Goal: Download file/media

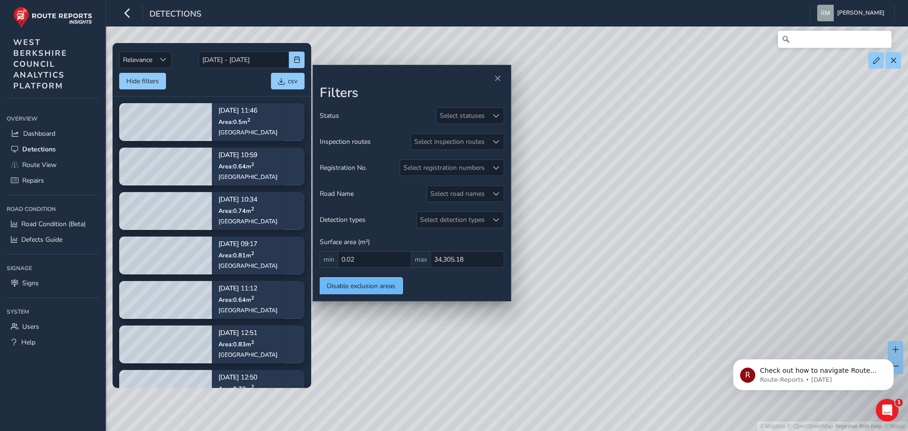
click at [371, 293] on button "Disable exclusion areas" at bounding box center [361, 285] width 83 height 17
click at [156, 62] on span "Relevance" at bounding box center [138, 60] width 36 height 16
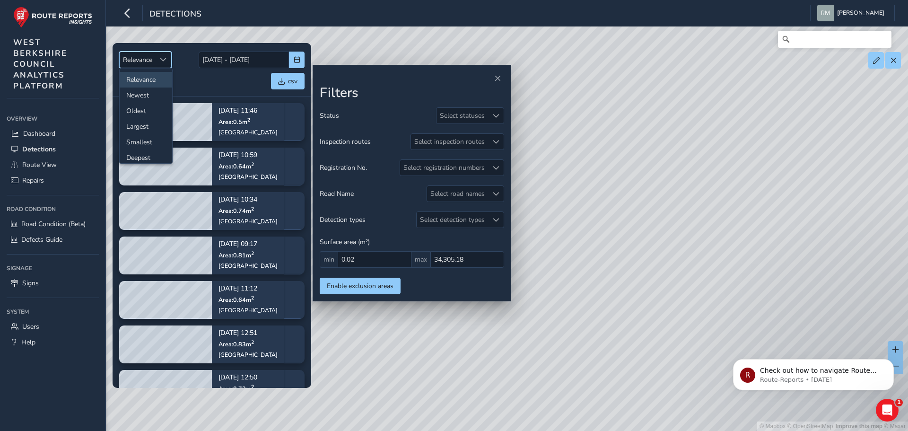
scroll to position [6, 0]
click at [166, 59] on span "Sort by Date" at bounding box center [163, 59] width 7 height 7
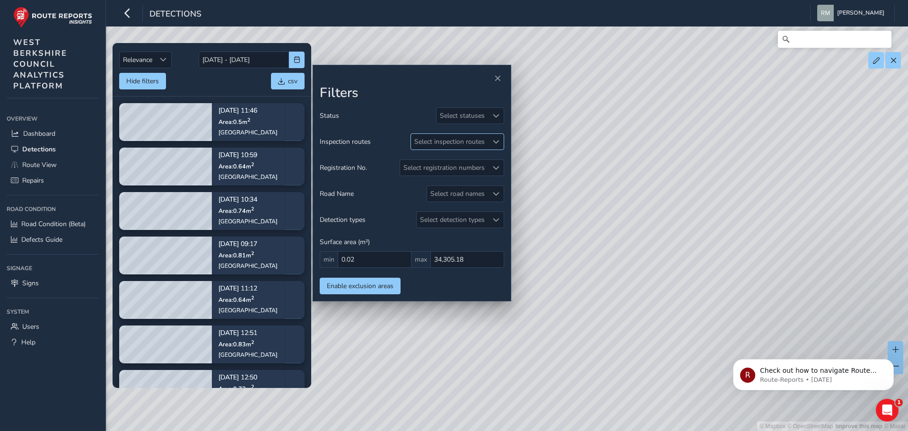
click at [497, 139] on span at bounding box center [496, 141] width 7 height 7
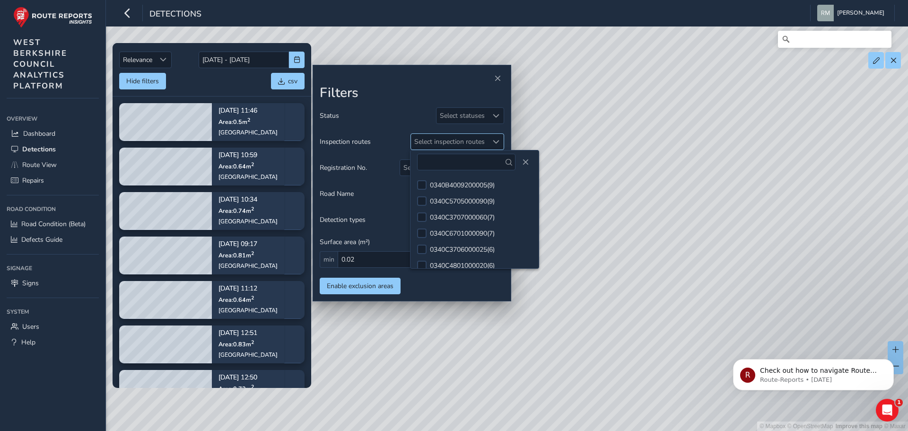
click at [497, 138] on span at bounding box center [496, 141] width 7 height 7
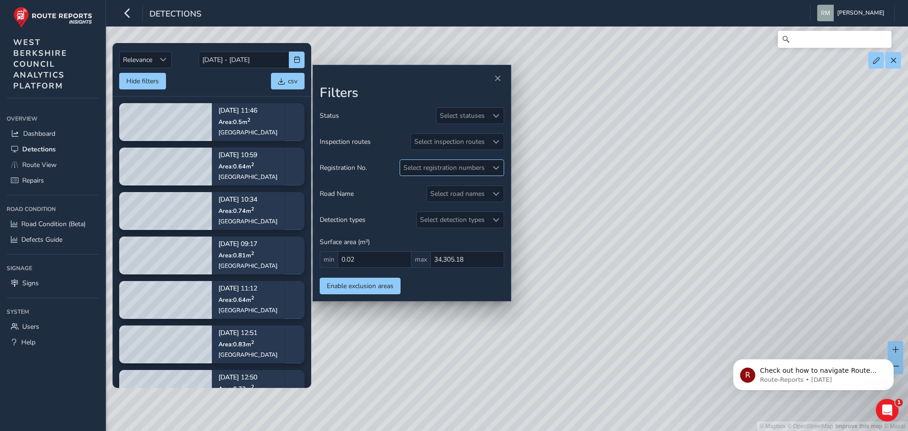
click at [487, 172] on div "Select registration numbers" at bounding box center [444, 168] width 88 height 16
click at [488, 195] on div at bounding box center [496, 194] width 16 height 16
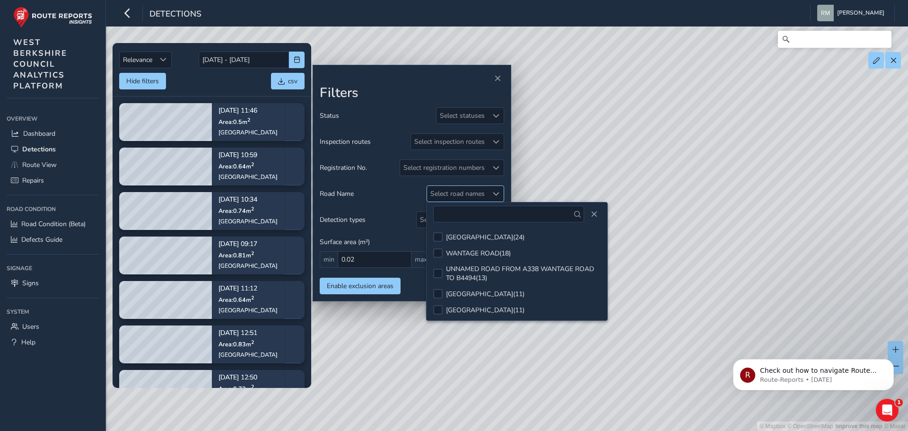
click at [492, 194] on div at bounding box center [496, 194] width 16 height 16
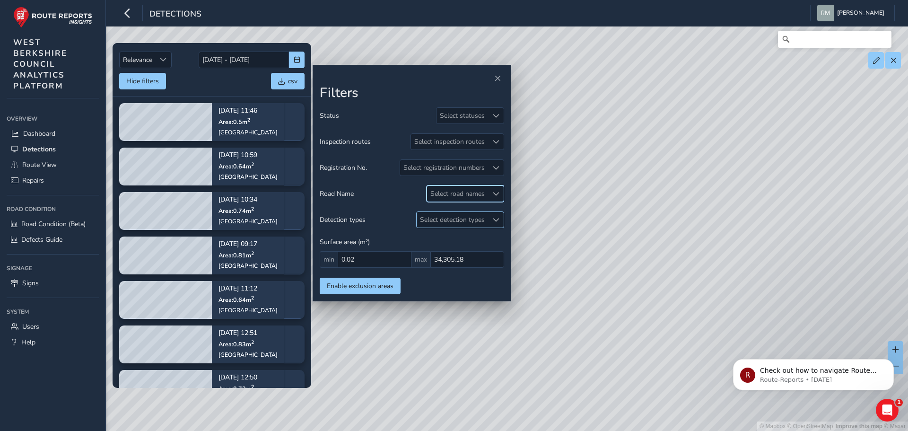
click at [484, 218] on div "Select detection types" at bounding box center [451, 220] width 71 height 16
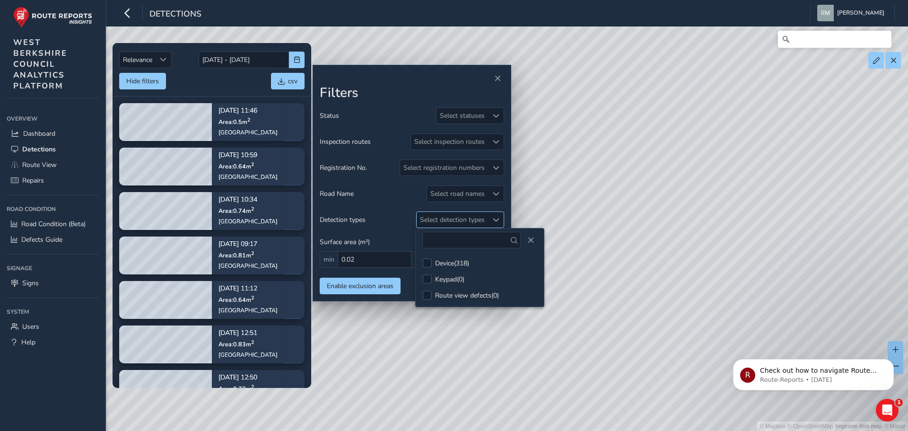
click at [484, 218] on div "Select detection types" at bounding box center [451, 220] width 71 height 16
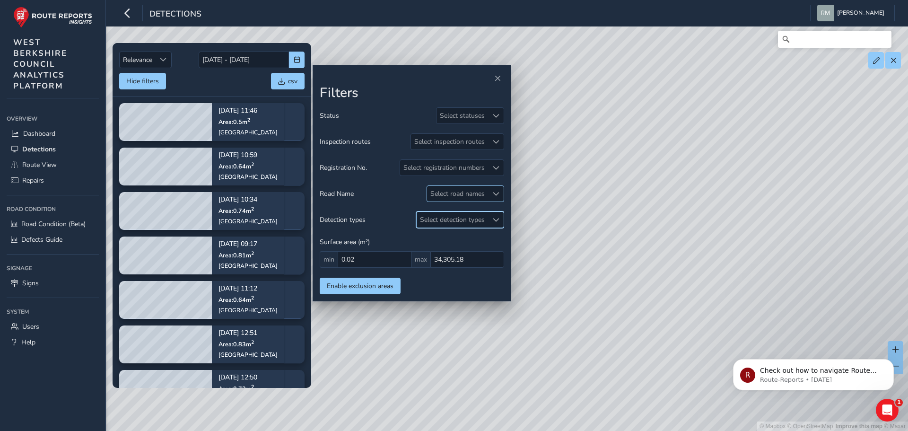
click at [471, 196] on div "Select road names" at bounding box center [457, 194] width 61 height 16
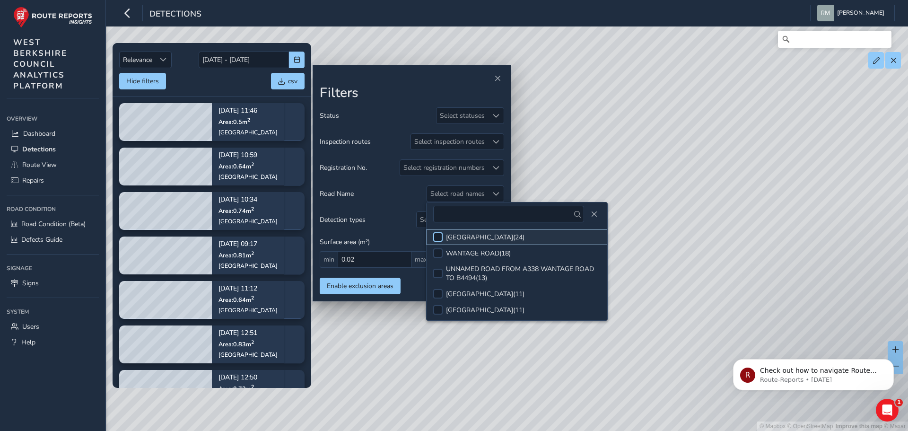
click at [440, 236] on div at bounding box center [437, 236] width 9 height 9
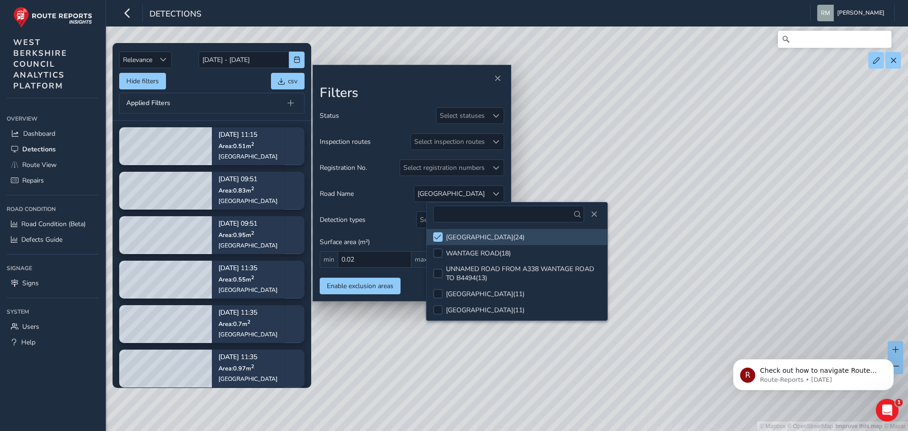
drag, startPoint x: 659, startPoint y: 215, endPoint x: 797, endPoint y: 202, distance: 138.6
click at [788, 204] on div "© Mapbox © OpenStreetMap Improve this map © Maxar" at bounding box center [454, 215] width 908 height 431
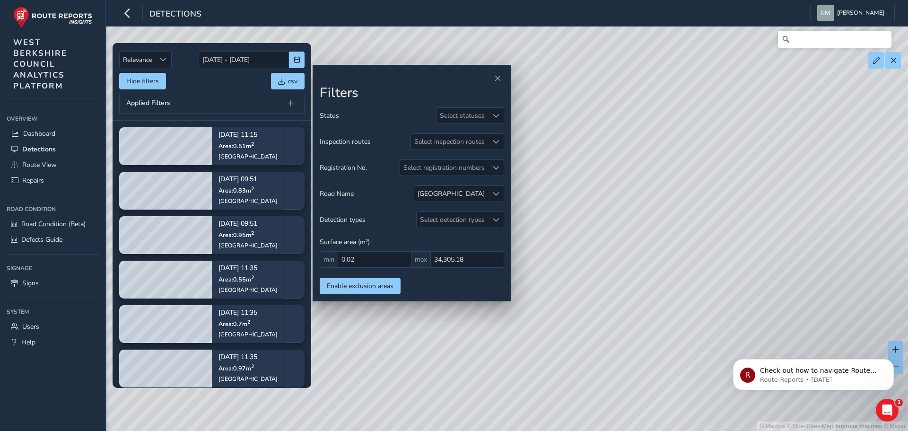
drag, startPoint x: 797, startPoint y: 202, endPoint x: 811, endPoint y: 191, distance: 18.2
click at [811, 191] on div "© Mapbox © OpenStreetMap Improve this map © Maxar" at bounding box center [454, 215] width 908 height 431
click at [497, 195] on span at bounding box center [496, 193] width 7 height 7
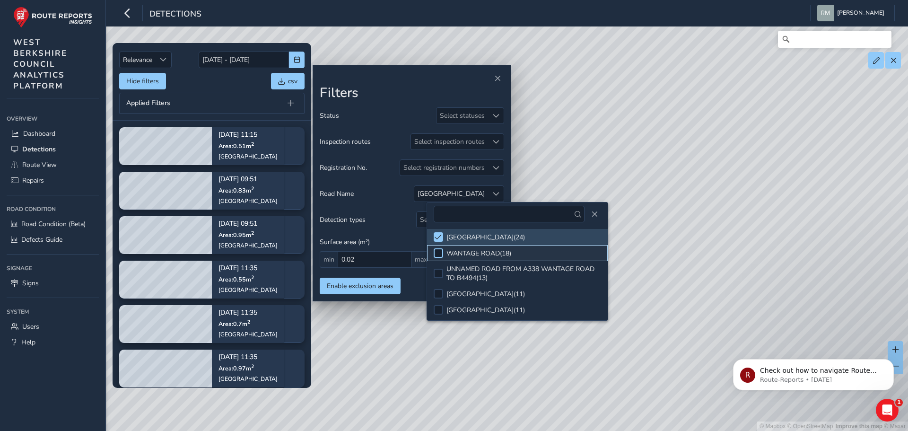
click at [440, 255] on div at bounding box center [437, 252] width 9 height 9
click at [440, 255] on span at bounding box center [437, 253] width 7 height 7
click at [436, 270] on div at bounding box center [437, 272] width 9 height 9
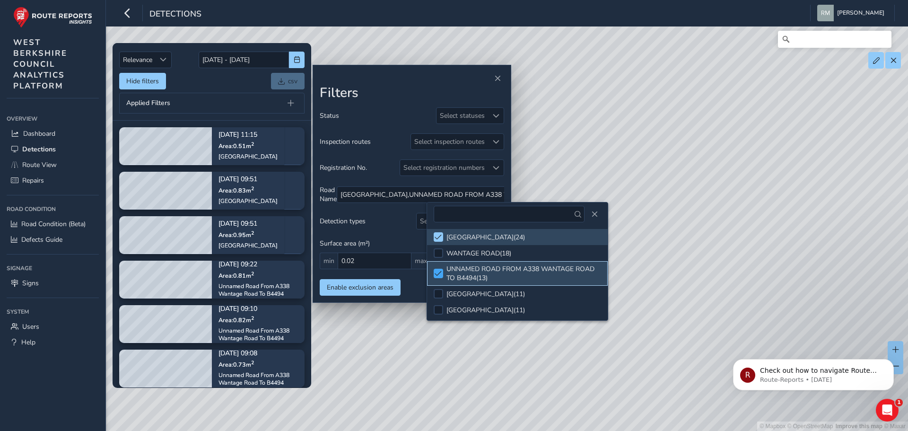
click at [436, 271] on span at bounding box center [437, 273] width 7 height 7
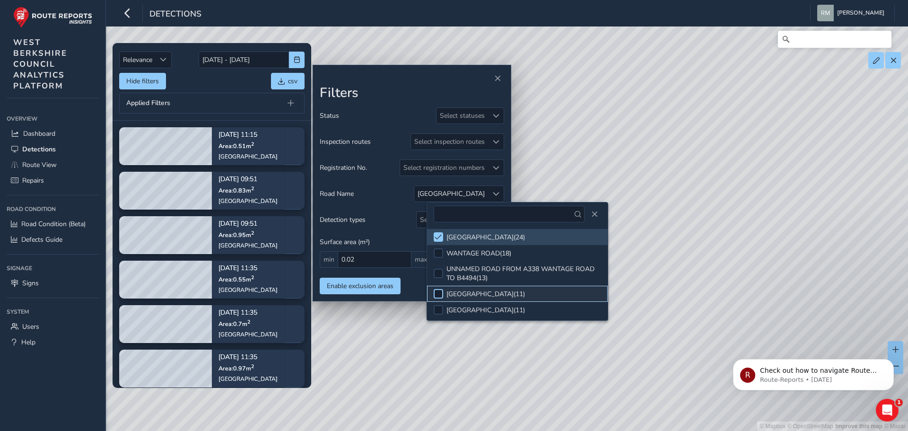
click at [437, 294] on div at bounding box center [437, 293] width 9 height 9
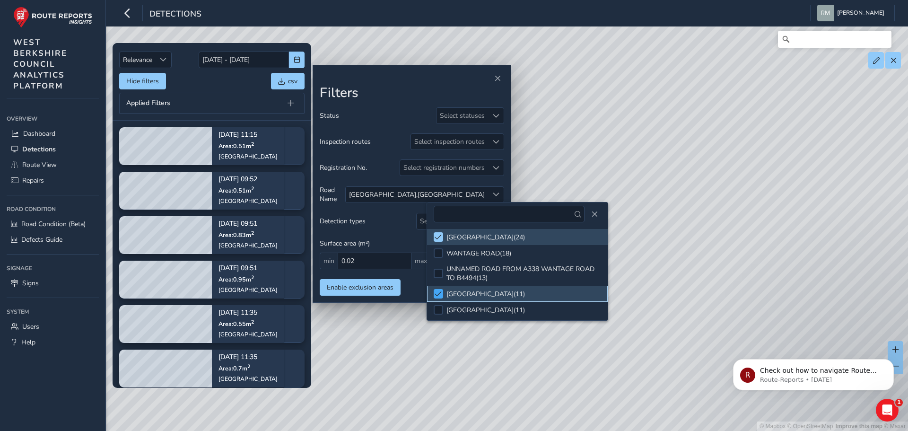
click at [437, 294] on span at bounding box center [437, 293] width 7 height 7
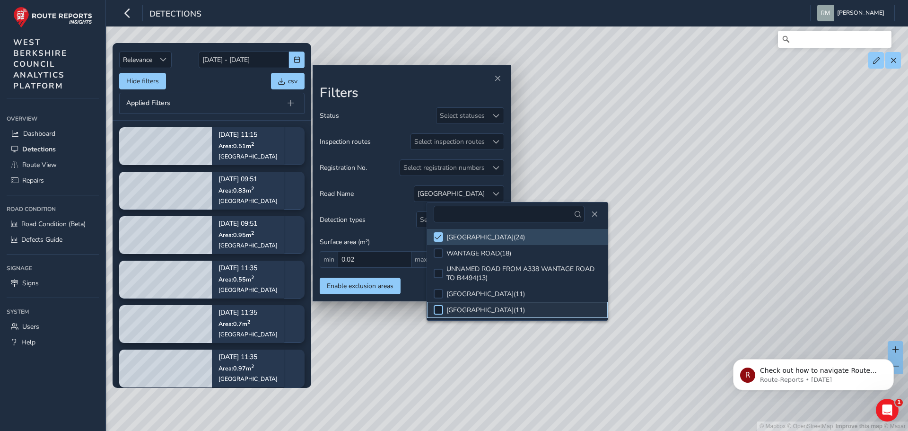
click at [436, 311] on div at bounding box center [437, 309] width 9 height 9
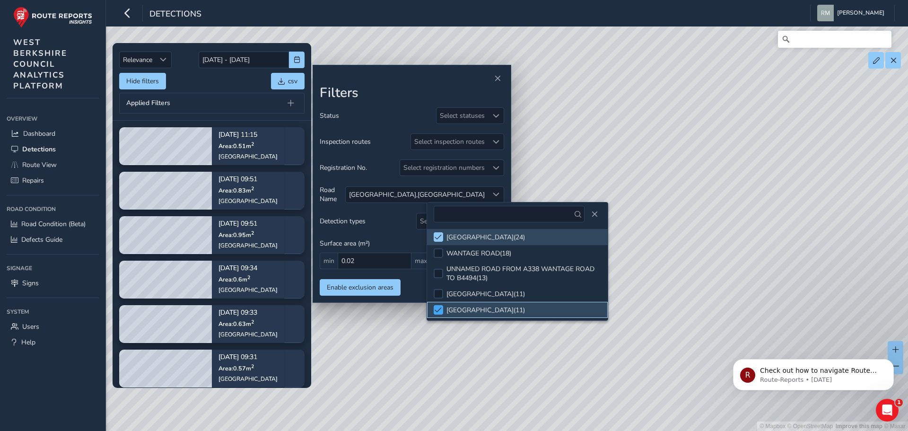
click at [436, 311] on span at bounding box center [437, 309] width 7 height 7
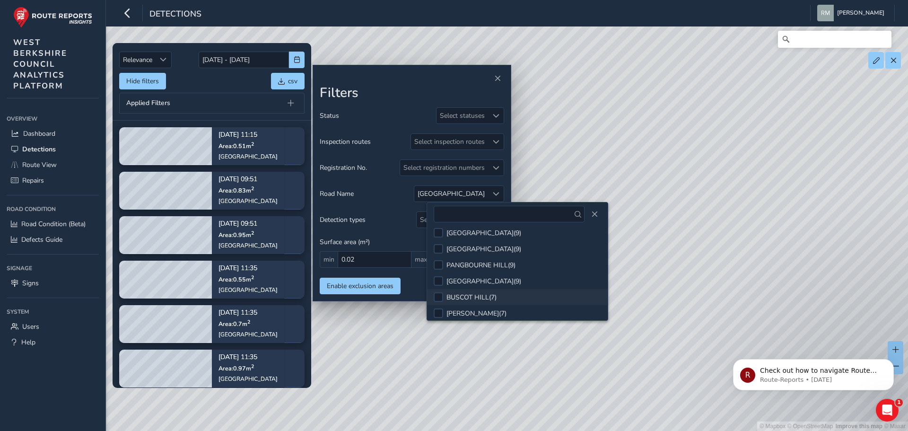
scroll to position [95, 0]
click at [438, 276] on div at bounding box center [437, 279] width 9 height 9
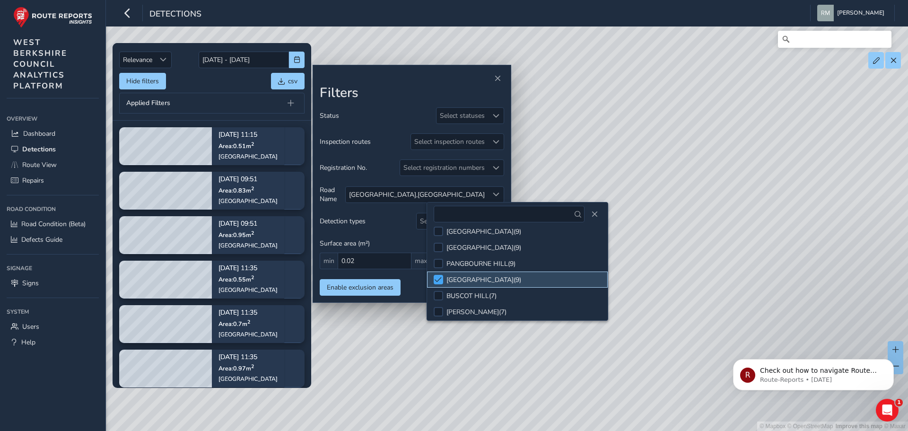
click at [438, 278] on span at bounding box center [437, 279] width 7 height 7
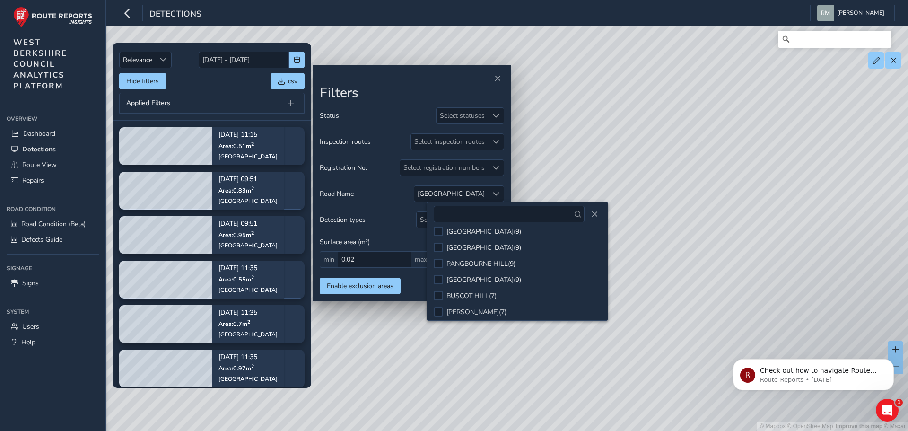
drag, startPoint x: 707, startPoint y: 279, endPoint x: 707, endPoint y: 307, distance: 28.4
click at [707, 307] on div "© Mapbox © OpenStreetMap Improve this map © Maxar" at bounding box center [454, 215] width 908 height 431
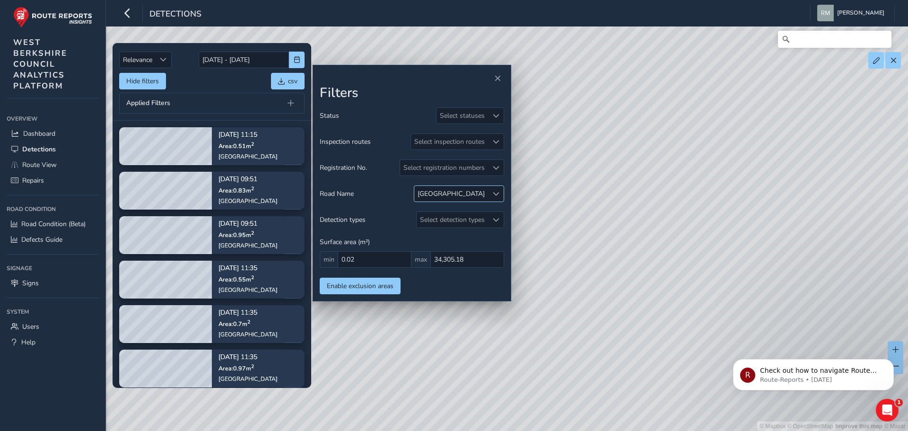
click at [480, 191] on div "[GEOGRAPHIC_DATA]" at bounding box center [450, 193] width 67 height 9
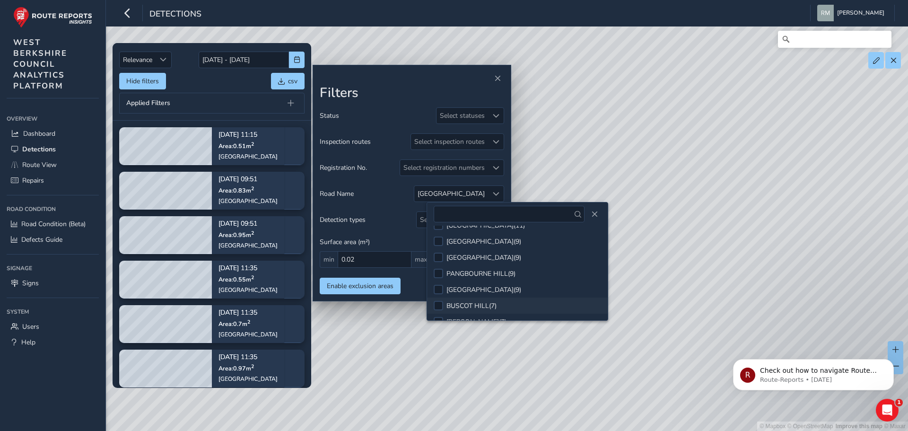
scroll to position [95, 0]
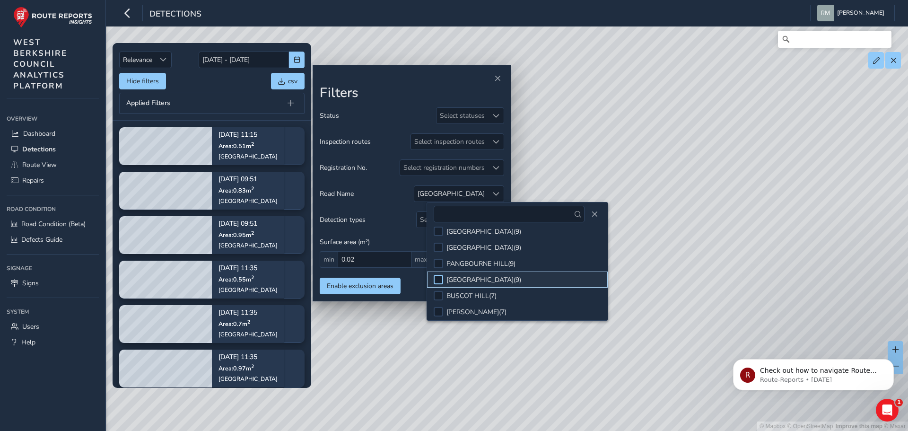
click at [436, 278] on div at bounding box center [437, 279] width 9 height 9
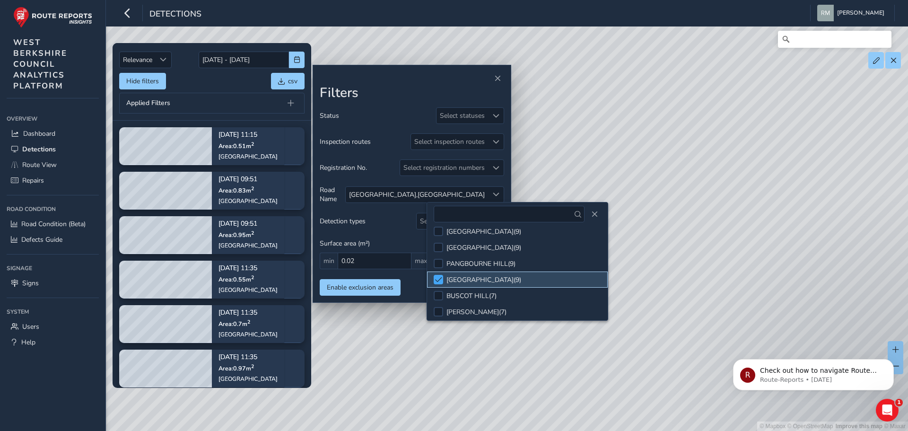
click at [436, 278] on span at bounding box center [438, 279] width 7 height 7
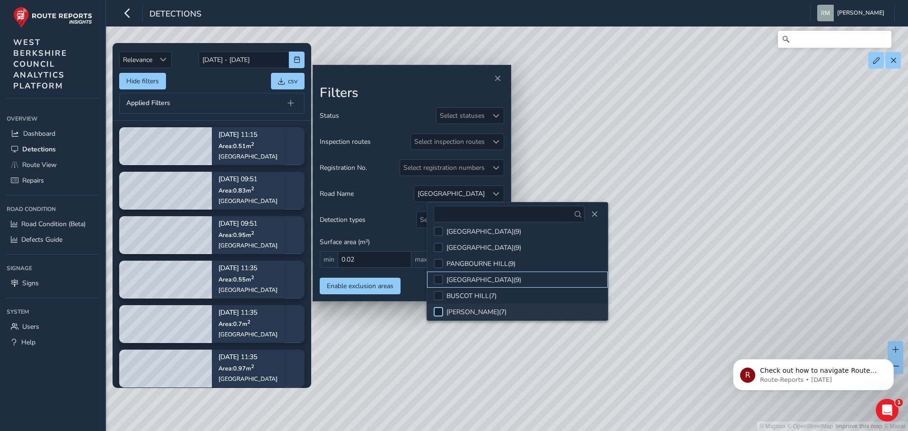
scroll to position [142, 0]
click at [439, 282] on div at bounding box center [437, 280] width 9 height 9
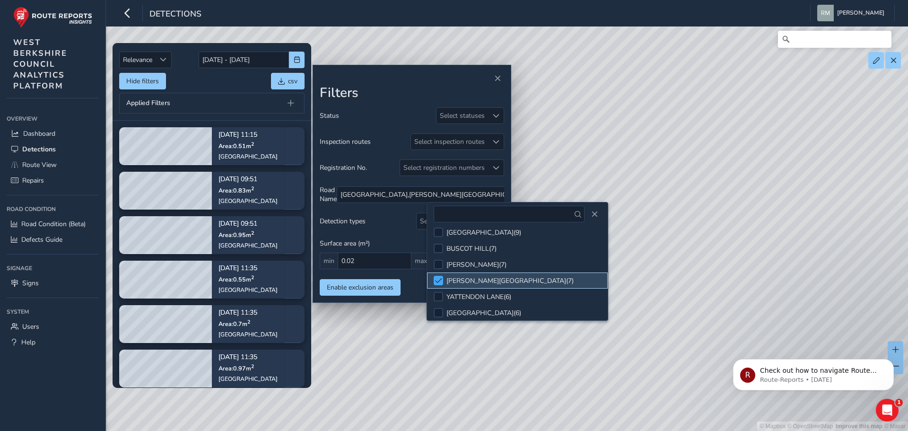
click at [439, 282] on span at bounding box center [438, 280] width 7 height 7
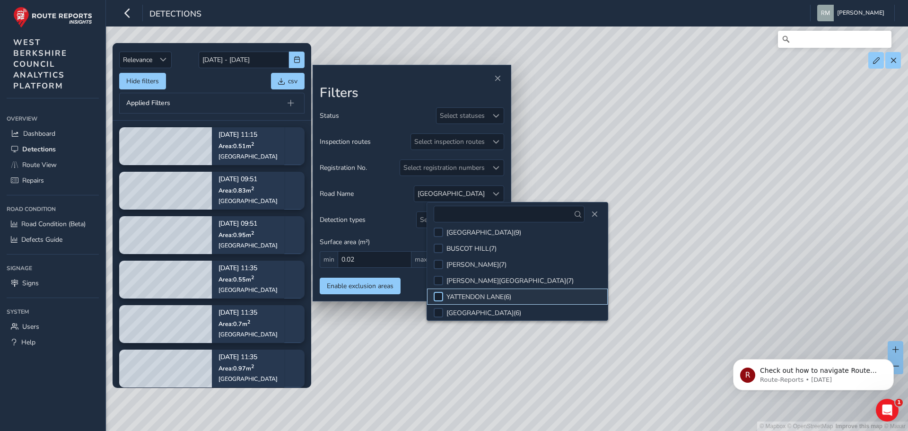
click at [439, 296] on div at bounding box center [437, 296] width 9 height 9
click at [439, 296] on span at bounding box center [438, 296] width 7 height 7
click at [439, 310] on div at bounding box center [437, 312] width 9 height 9
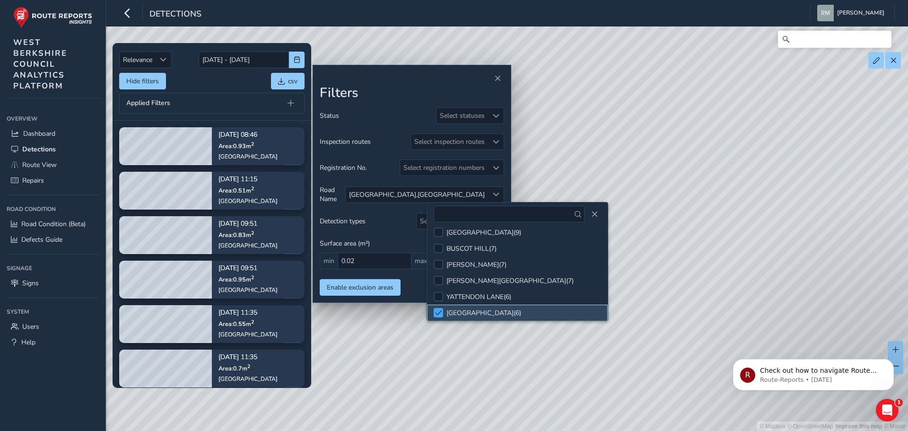
click at [439, 311] on span at bounding box center [438, 312] width 7 height 7
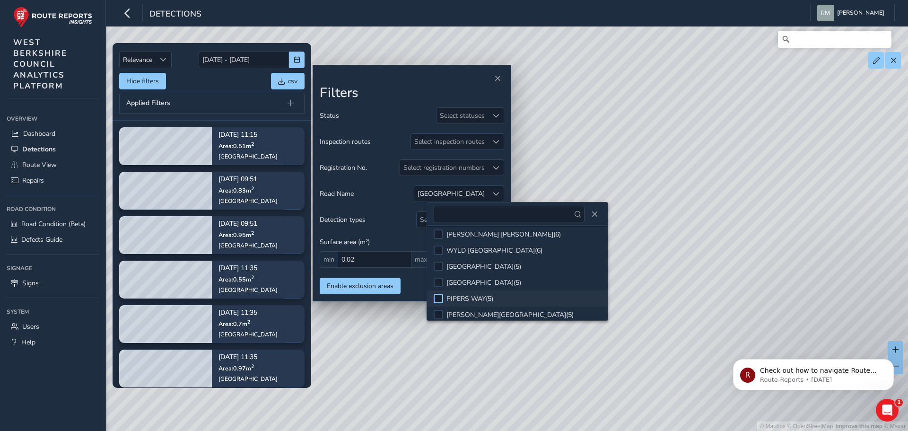
scroll to position [284, 0]
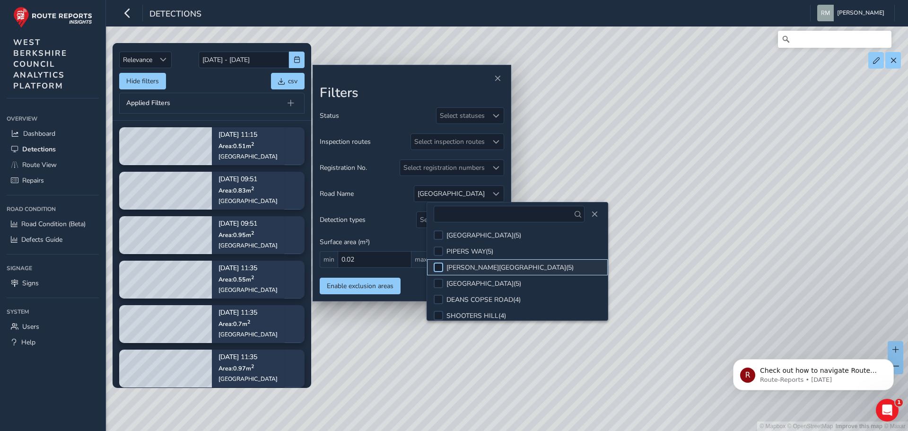
click at [437, 269] on div at bounding box center [437, 266] width 9 height 9
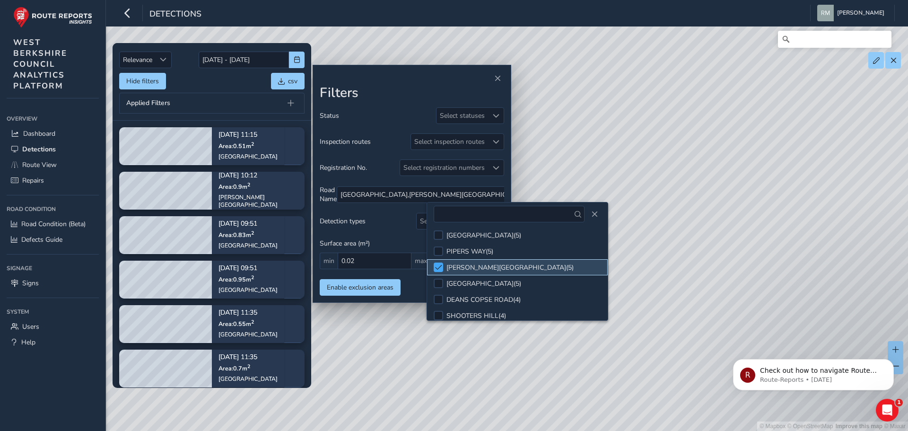
click at [437, 270] on span at bounding box center [438, 267] width 7 height 7
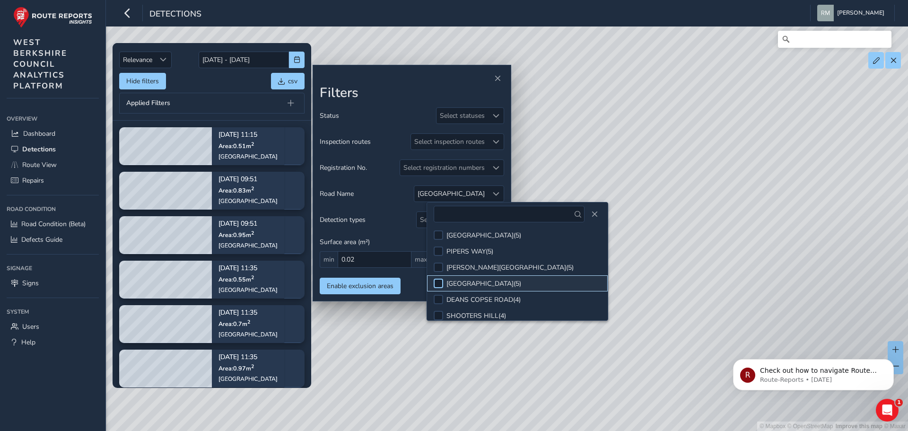
click at [438, 283] on div at bounding box center [437, 282] width 9 height 9
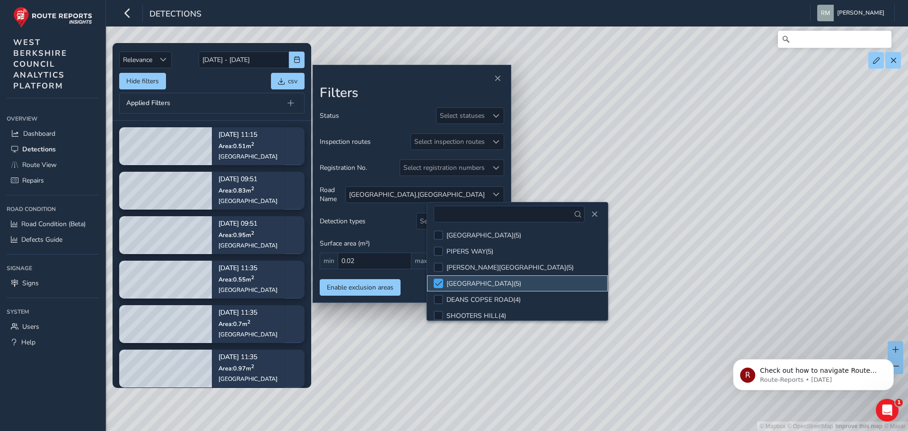
click at [438, 283] on span at bounding box center [438, 283] width 7 height 7
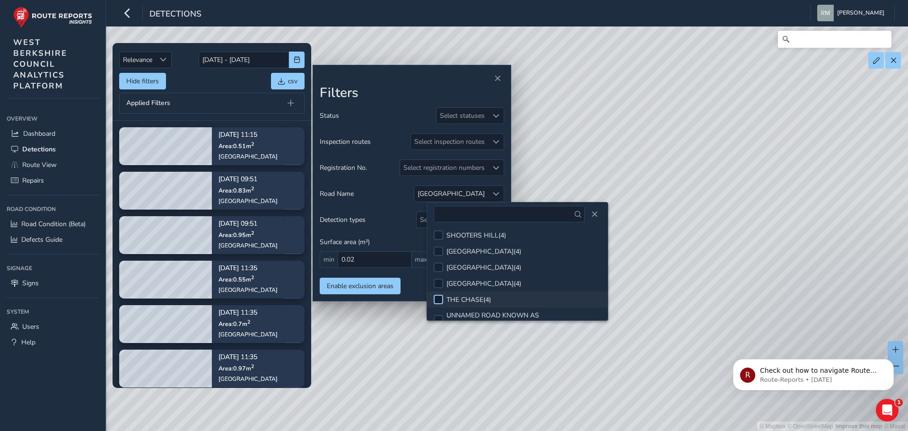
scroll to position [378, 0]
click at [437, 270] on div at bounding box center [437, 268] width 9 height 9
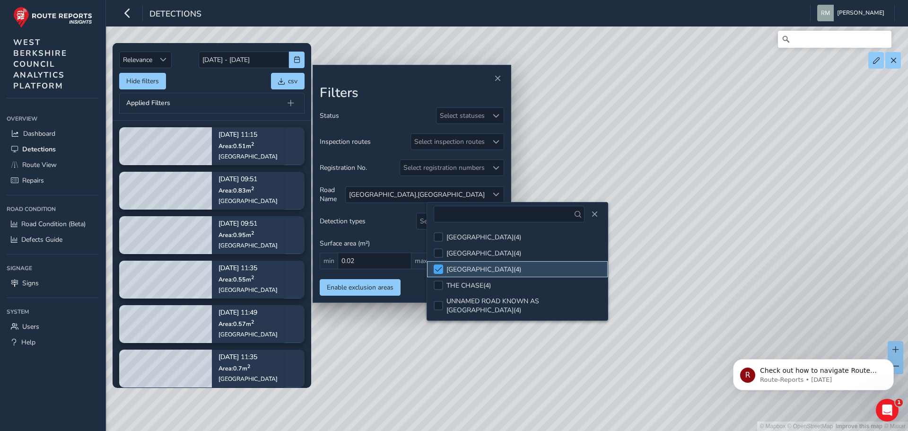
click at [437, 270] on span at bounding box center [438, 269] width 7 height 7
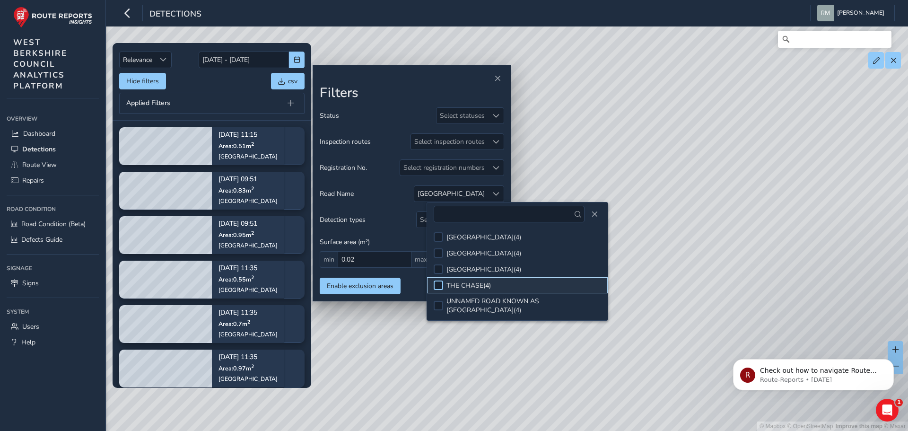
click at [439, 285] on div at bounding box center [437, 284] width 9 height 9
click at [438, 285] on span at bounding box center [438, 285] width 7 height 7
click at [438, 303] on div at bounding box center [437, 305] width 9 height 9
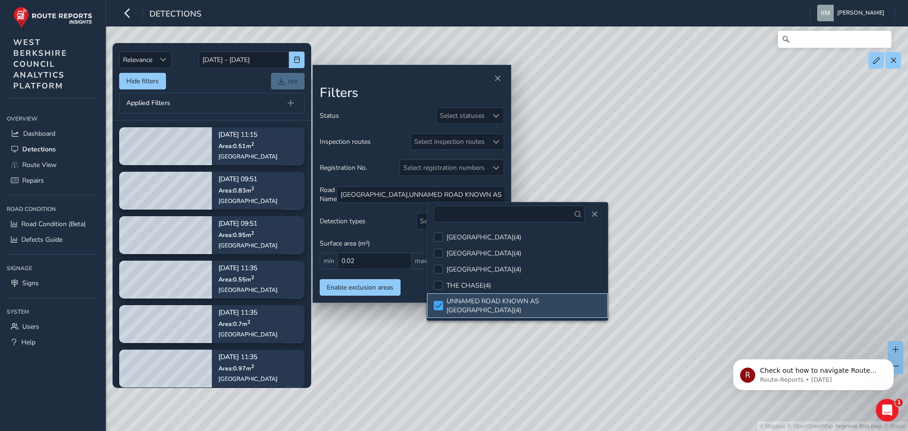
click at [438, 303] on span at bounding box center [438, 305] width 7 height 7
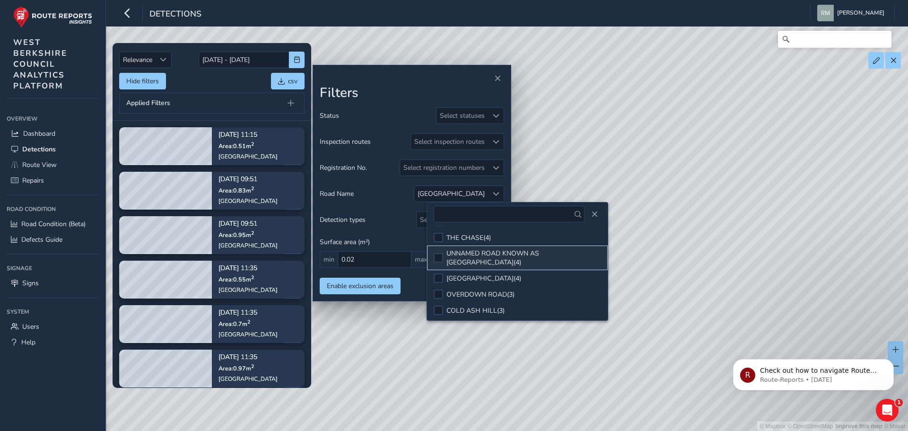
scroll to position [425, 0]
click at [440, 274] on div at bounding box center [437, 278] width 9 height 9
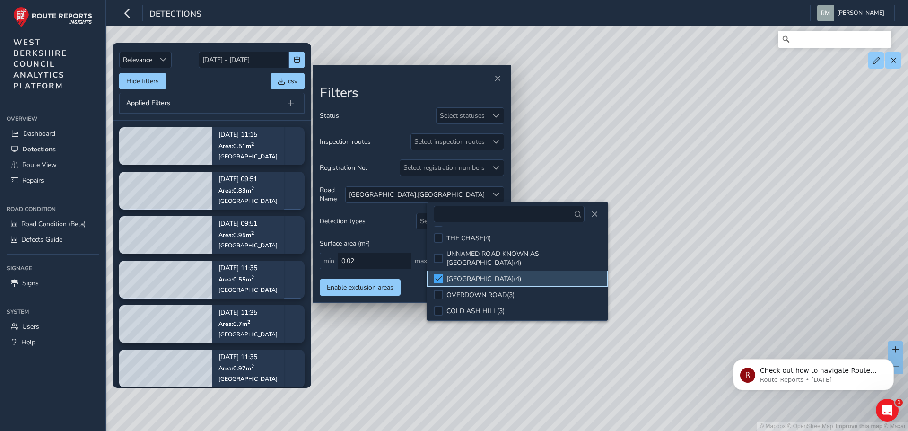
drag, startPoint x: 440, startPoint y: 268, endPoint x: 439, endPoint y: 273, distance: 4.8
click at [440, 275] on span at bounding box center [438, 278] width 7 height 7
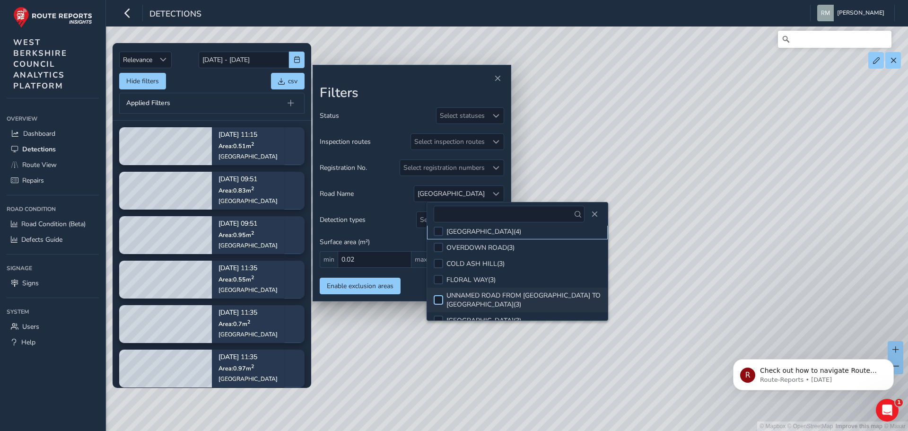
scroll to position [520, 0]
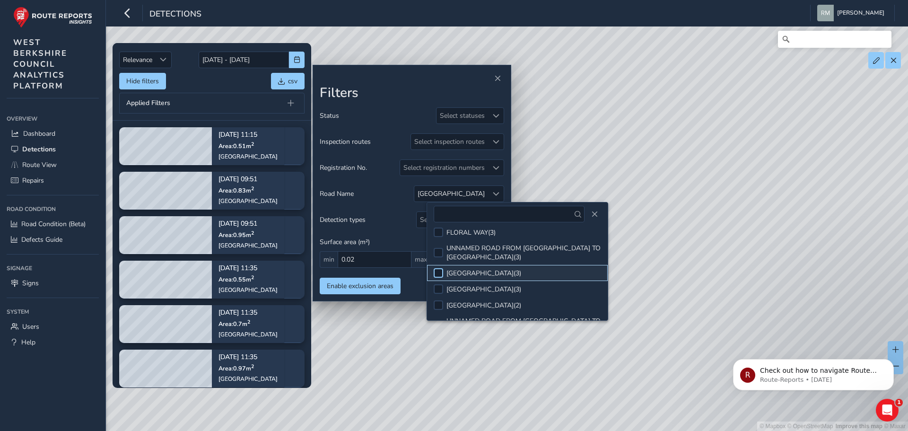
click at [436, 268] on div at bounding box center [437, 272] width 9 height 9
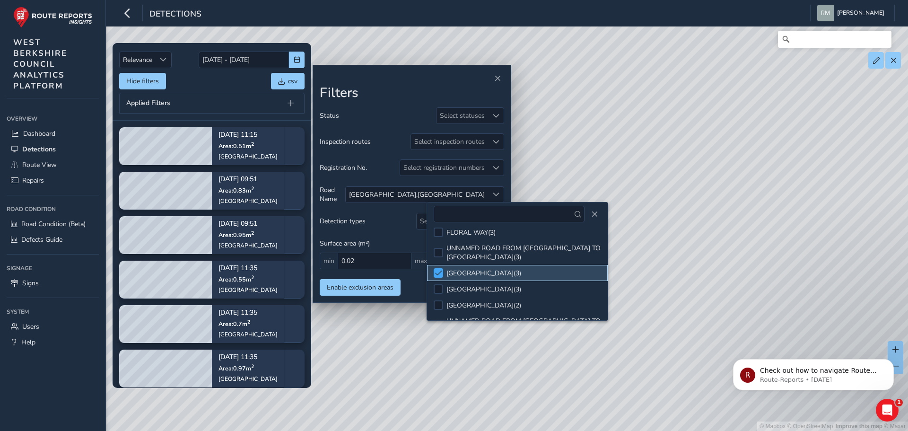
click at [437, 269] on span at bounding box center [438, 272] width 7 height 7
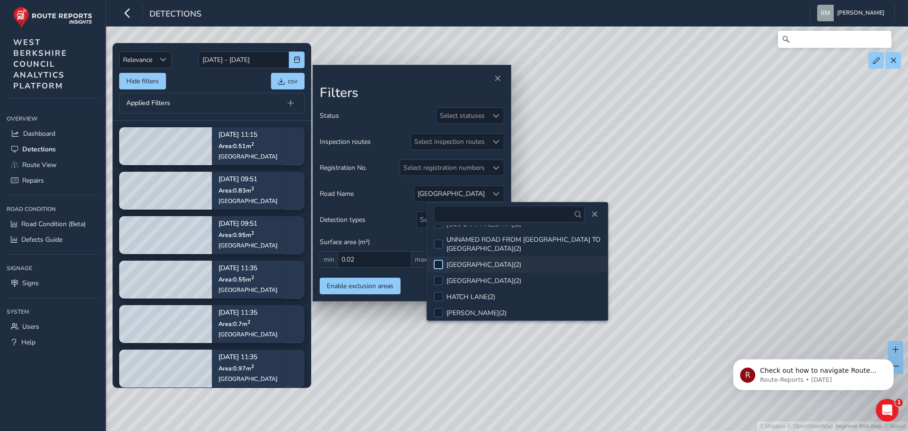
scroll to position [614, 0]
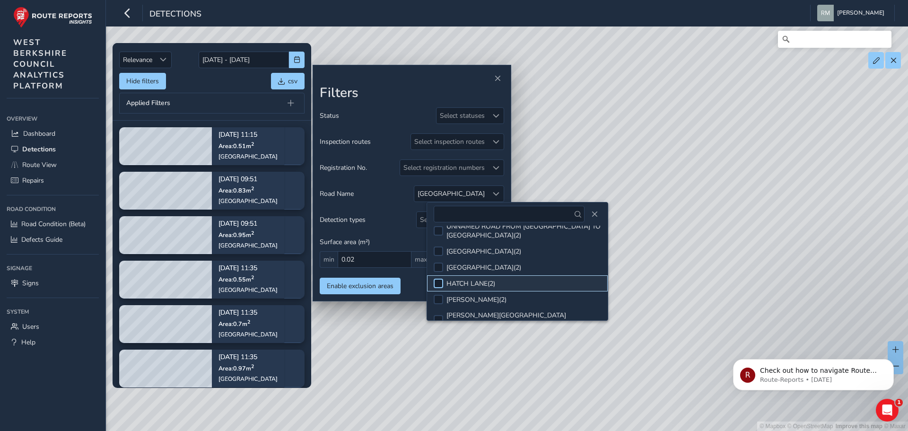
click at [437, 278] on div at bounding box center [437, 282] width 9 height 9
click at [437, 280] on span at bounding box center [438, 283] width 7 height 7
click at [438, 294] on div at bounding box center [437, 298] width 9 height 9
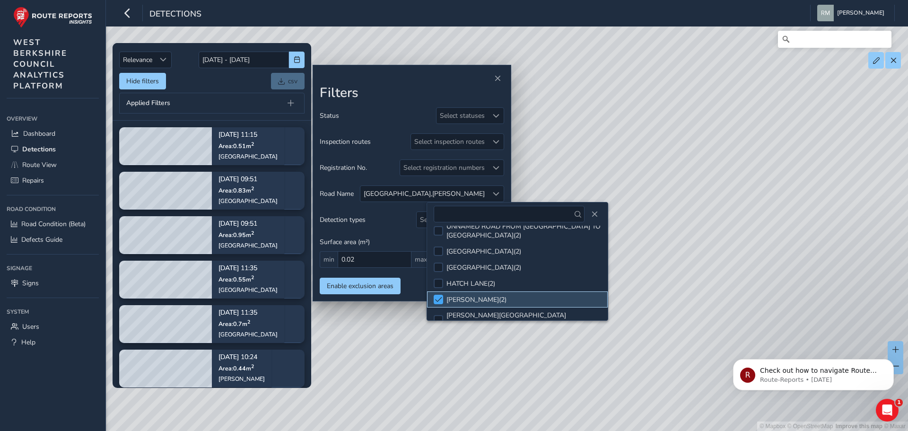
click at [438, 296] on span at bounding box center [438, 299] width 7 height 7
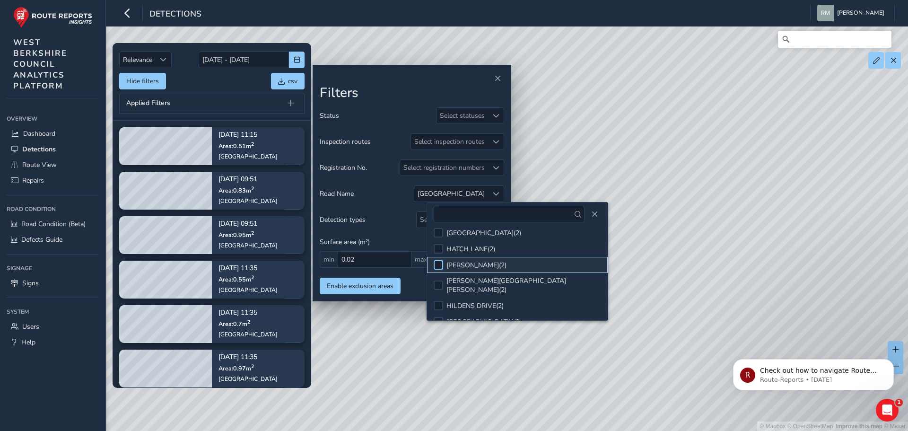
scroll to position [662, 0]
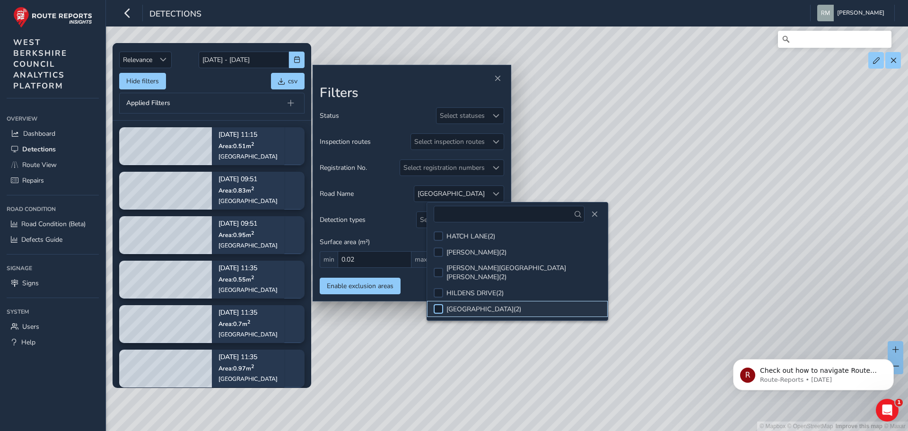
click at [437, 304] on div at bounding box center [437, 308] width 9 height 9
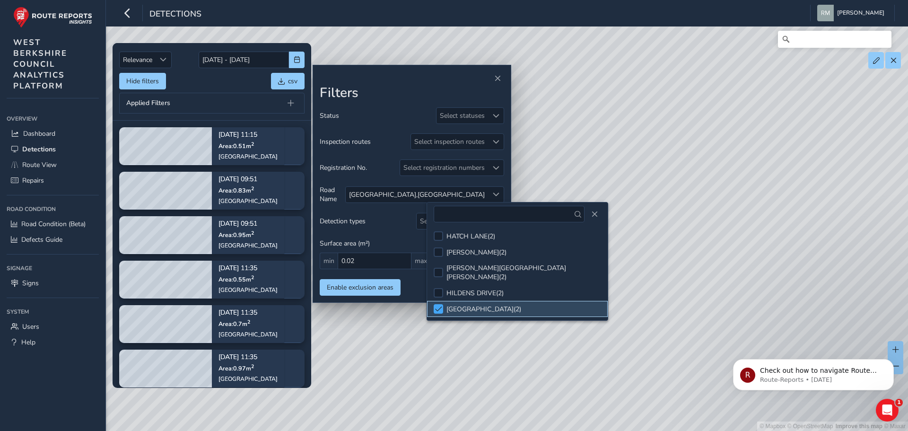
click at [438, 305] on span at bounding box center [438, 308] width 7 height 7
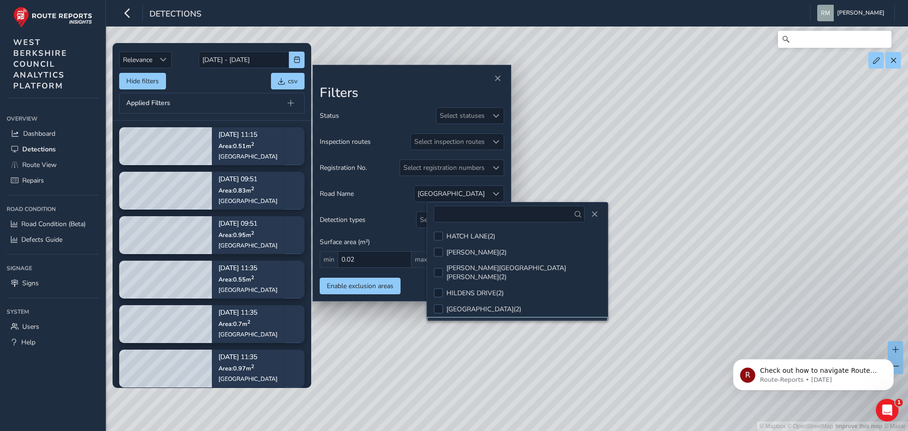
click at [438, 320] on div at bounding box center [437, 324] width 9 height 9
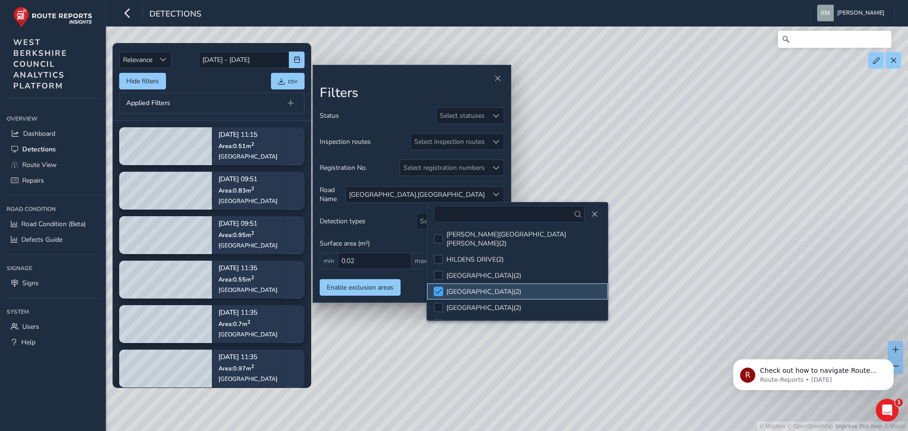
scroll to position [709, 0]
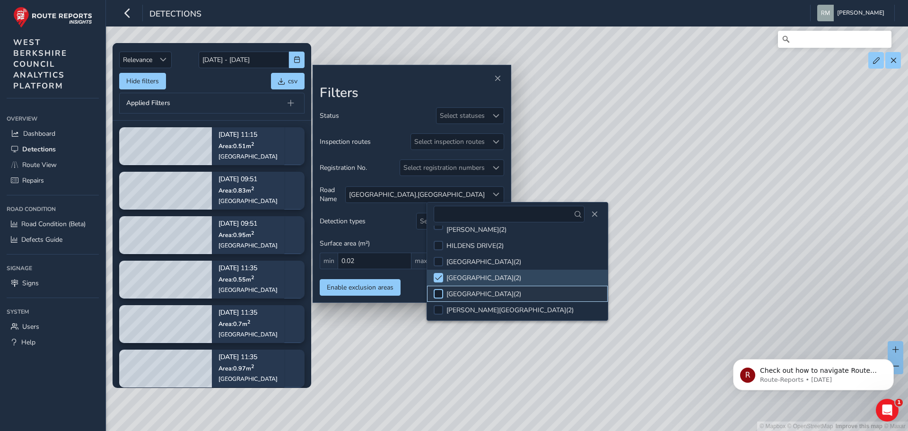
click at [437, 289] on div at bounding box center [437, 293] width 9 height 9
click at [437, 290] on span at bounding box center [438, 293] width 7 height 7
click at [438, 305] on div at bounding box center [437, 309] width 9 height 9
click at [438, 306] on span at bounding box center [438, 309] width 7 height 7
click at [438, 321] on div at bounding box center [437, 325] width 9 height 9
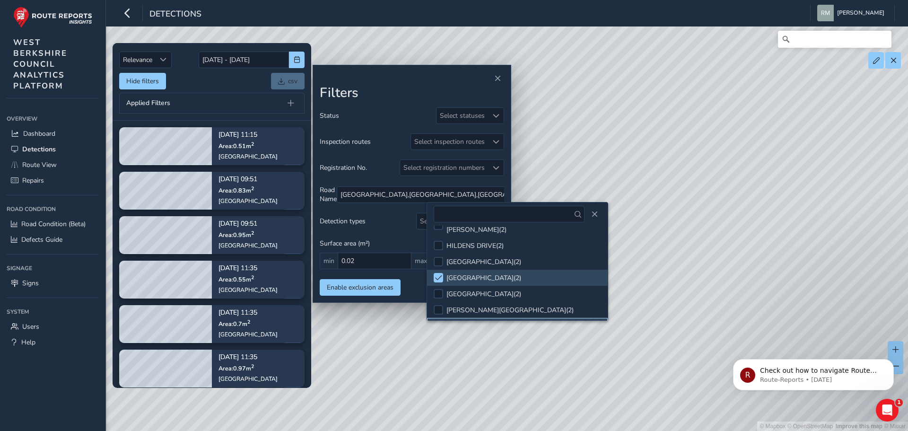
click at [438, 322] on span at bounding box center [438, 325] width 7 height 7
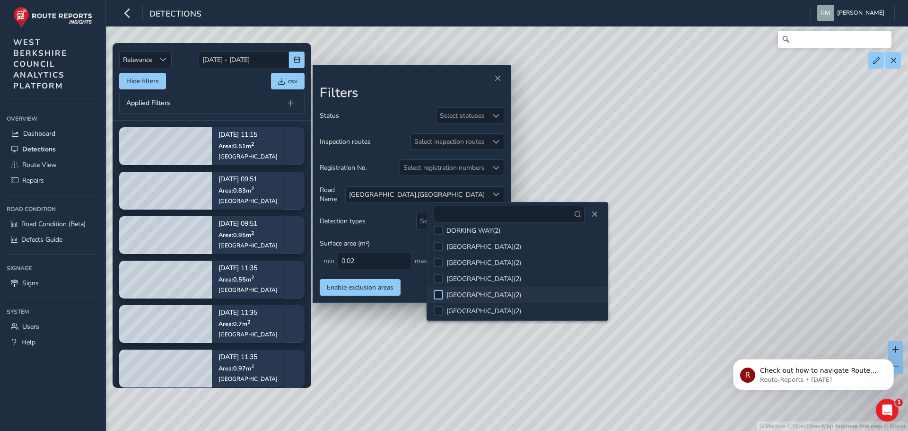
scroll to position [851, 0]
click at [435, 292] on div at bounding box center [437, 296] width 9 height 9
click at [435, 293] on span at bounding box center [438, 296] width 7 height 7
click at [439, 308] on div at bounding box center [437, 312] width 9 height 9
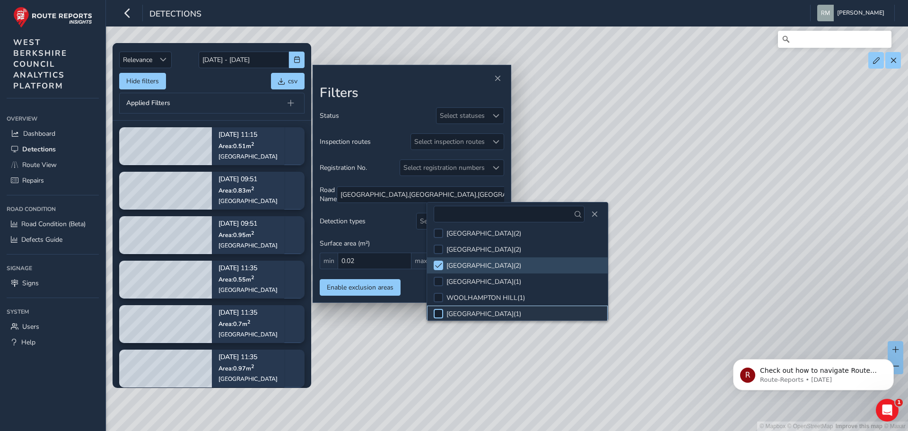
click at [437, 309] on div at bounding box center [437, 313] width 9 height 9
click at [437, 310] on span at bounding box center [438, 313] width 7 height 7
click at [438, 325] on div at bounding box center [437, 329] width 9 height 9
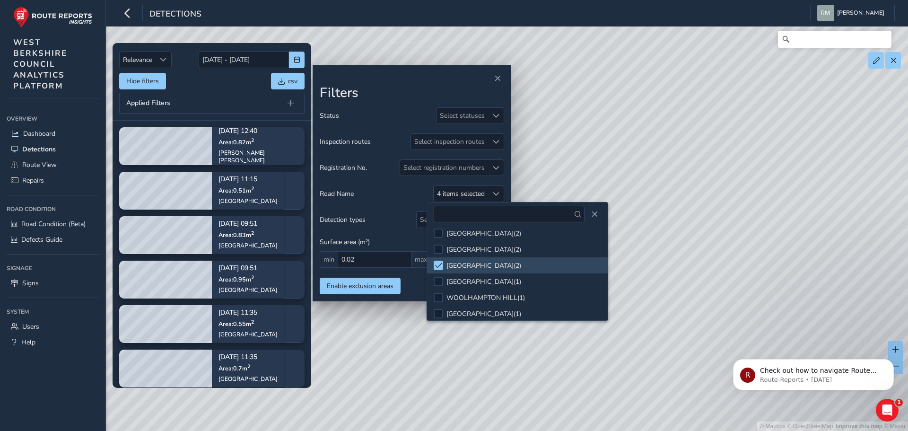
click at [438, 326] on span at bounding box center [438, 329] width 7 height 7
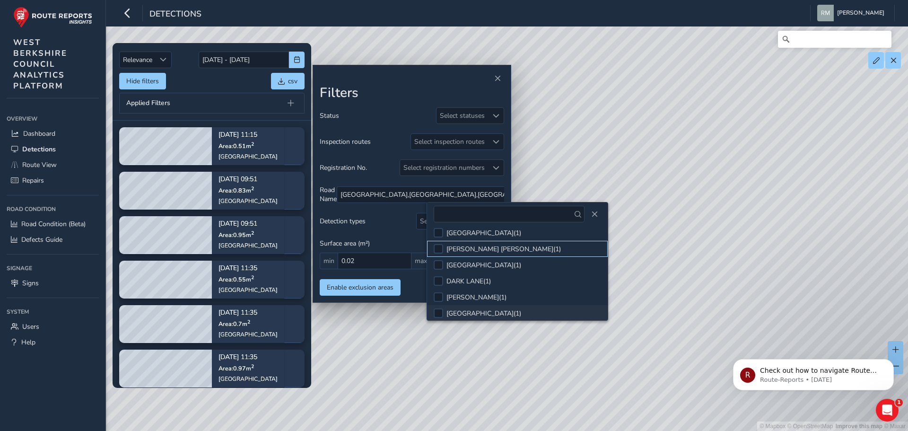
scroll to position [993, 0]
click at [437, 327] on div at bounding box center [437, 331] width 9 height 9
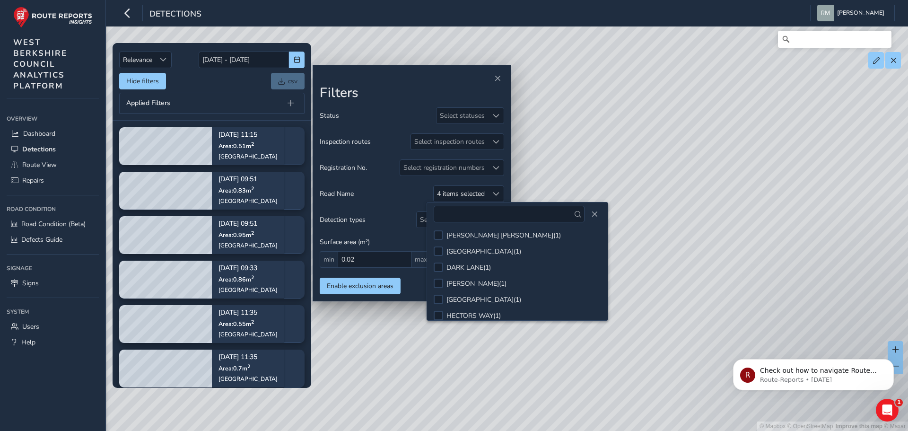
click at [437, 328] on span at bounding box center [438, 331] width 7 height 7
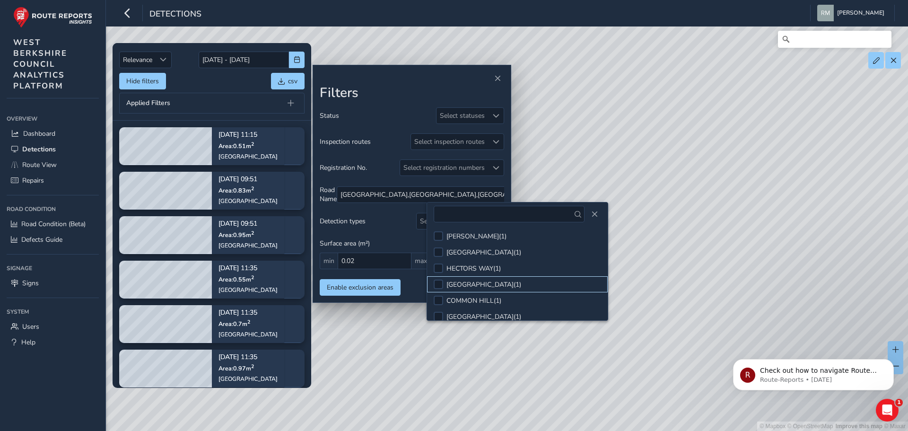
scroll to position [1087, 0]
click at [437, 280] on div at bounding box center [437, 284] width 9 height 9
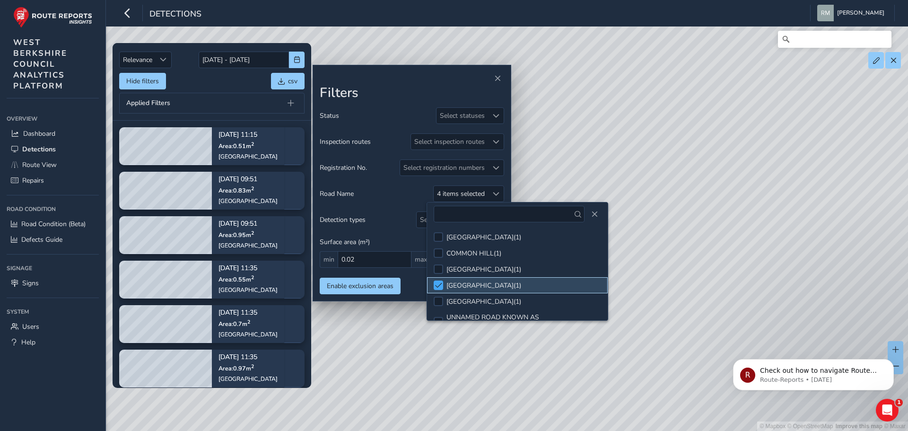
click at [437, 282] on span at bounding box center [438, 285] width 7 height 7
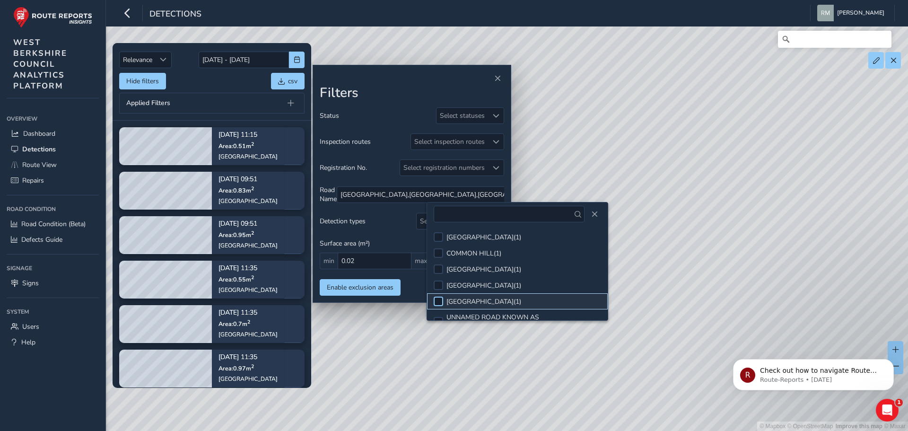
click at [439, 296] on div at bounding box center [437, 300] width 9 height 9
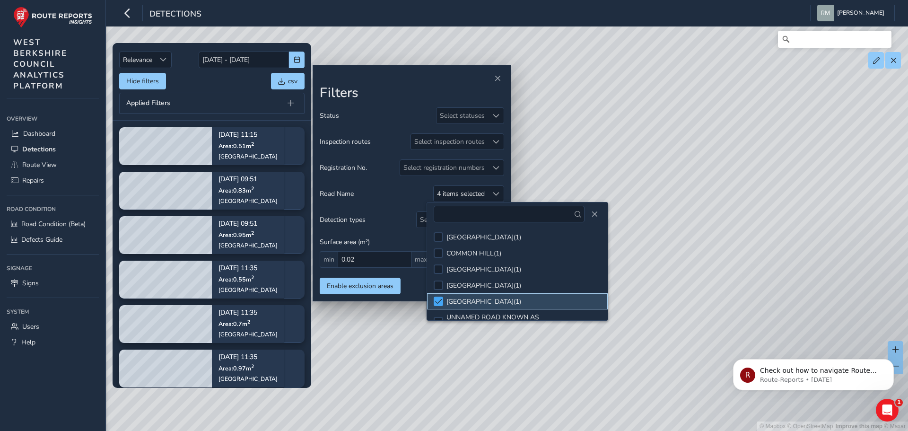
click at [439, 298] on span at bounding box center [438, 301] width 7 height 7
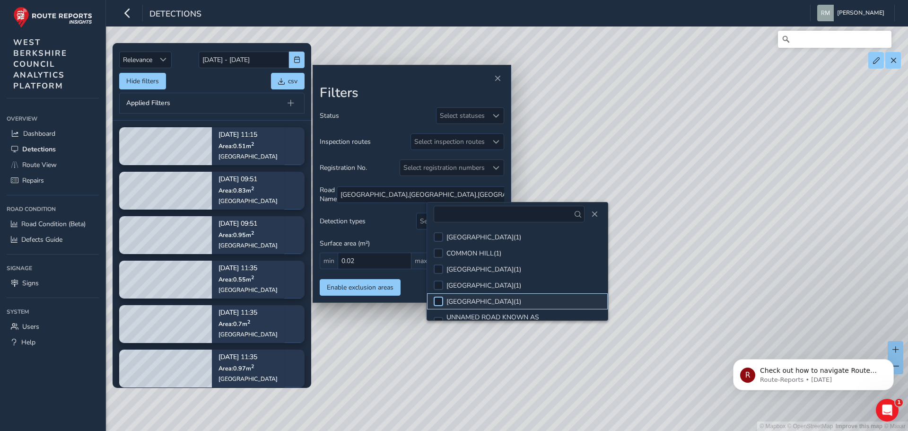
click at [439, 296] on div at bounding box center [437, 300] width 9 height 9
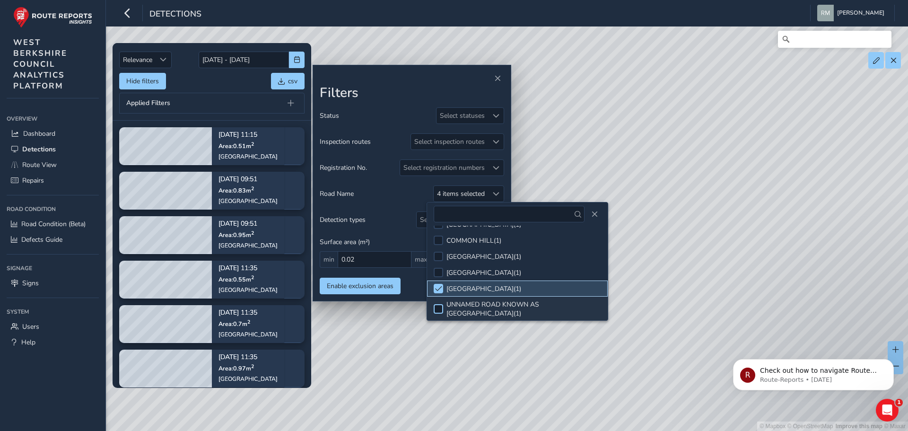
scroll to position [1087, 0]
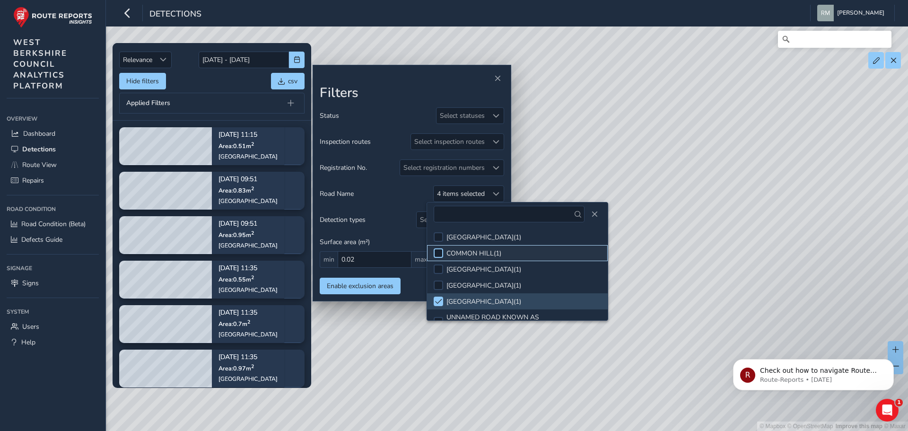
click at [436, 248] on div at bounding box center [437, 252] width 9 height 9
click at [436, 250] on span at bounding box center [438, 253] width 7 height 7
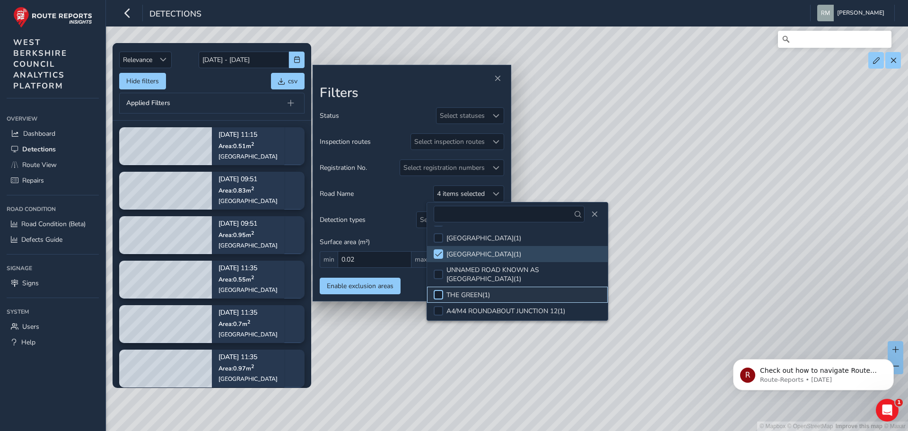
click at [436, 290] on div at bounding box center [437, 294] width 9 height 9
click at [436, 291] on span at bounding box center [438, 294] width 7 height 7
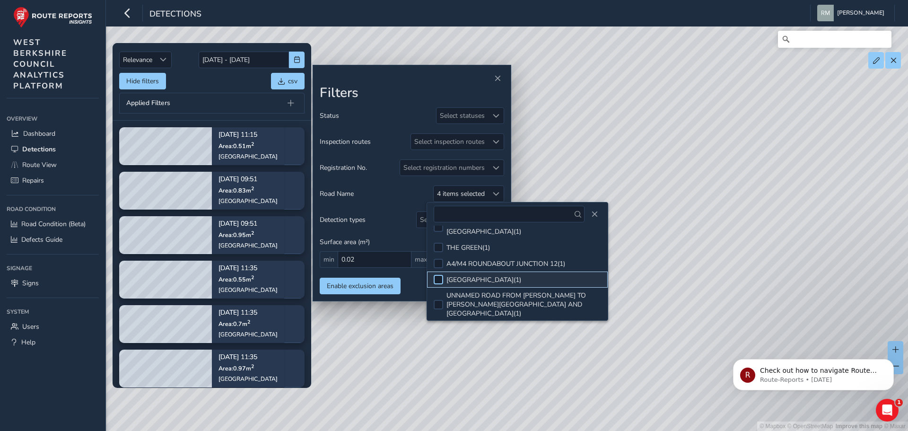
click at [439, 275] on div at bounding box center [437, 279] width 9 height 9
click at [439, 276] on span at bounding box center [438, 279] width 7 height 7
click at [439, 300] on div at bounding box center [437, 304] width 9 height 9
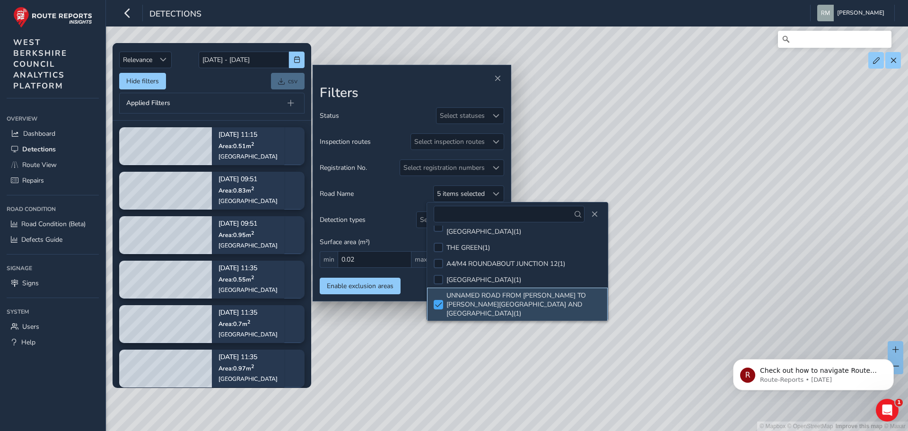
click at [439, 301] on span at bounding box center [438, 304] width 7 height 7
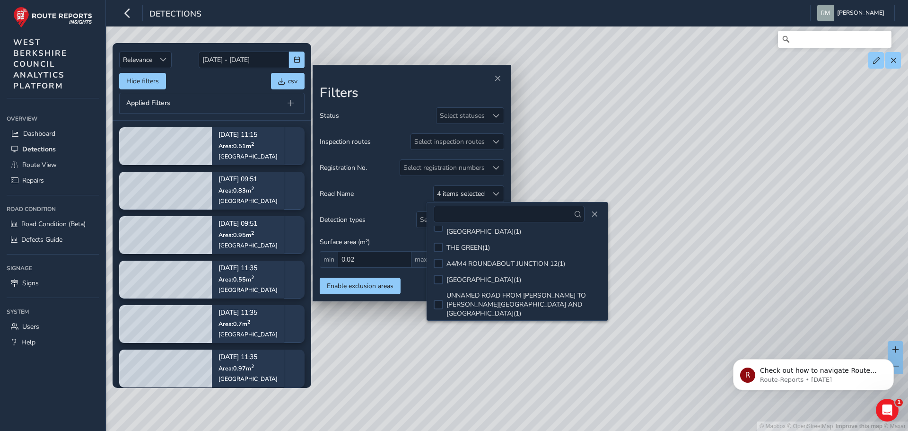
click at [439, 324] on div at bounding box center [437, 328] width 9 height 9
click at [439, 326] on span at bounding box center [438, 329] width 7 height 7
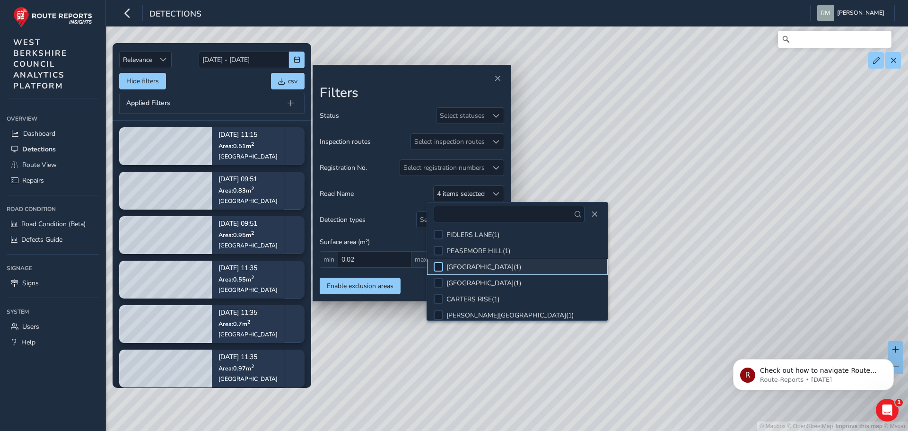
click at [438, 262] on div at bounding box center [437, 266] width 9 height 9
click at [438, 278] on div at bounding box center [437, 282] width 9 height 9
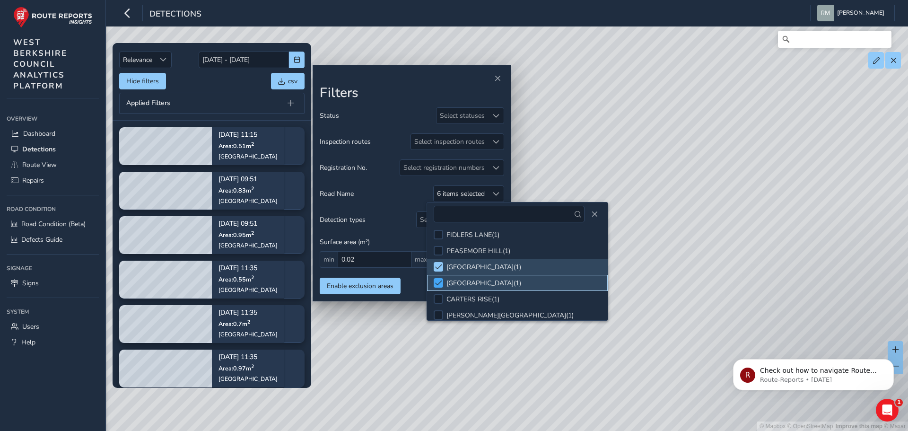
click at [438, 279] on span at bounding box center [438, 282] width 7 height 7
click at [441, 326] on div at bounding box center [437, 330] width 9 height 9
click at [441, 328] on span at bounding box center [438, 331] width 7 height 7
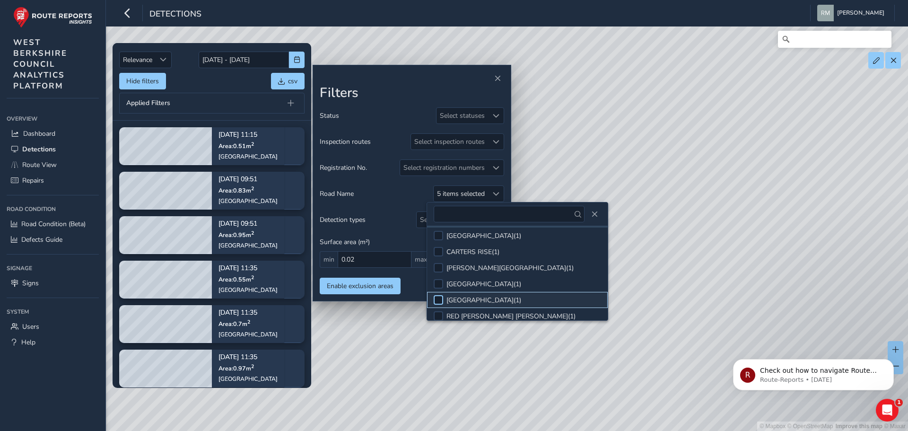
click at [438, 295] on div at bounding box center [437, 299] width 9 height 9
drag, startPoint x: 438, startPoint y: 272, endPoint x: 438, endPoint y: 277, distance: 5.2
click at [438, 296] on span at bounding box center [438, 299] width 7 height 7
click at [437, 296] on div at bounding box center [437, 300] width 9 height 9
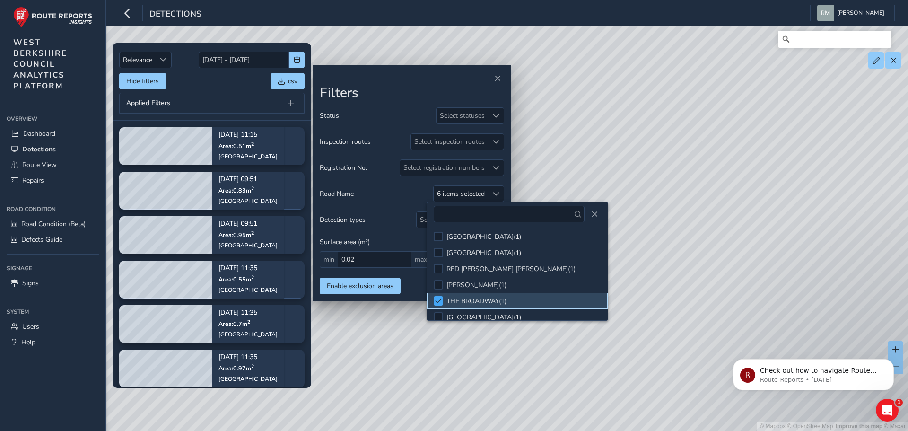
click at [437, 297] on span at bounding box center [438, 300] width 7 height 7
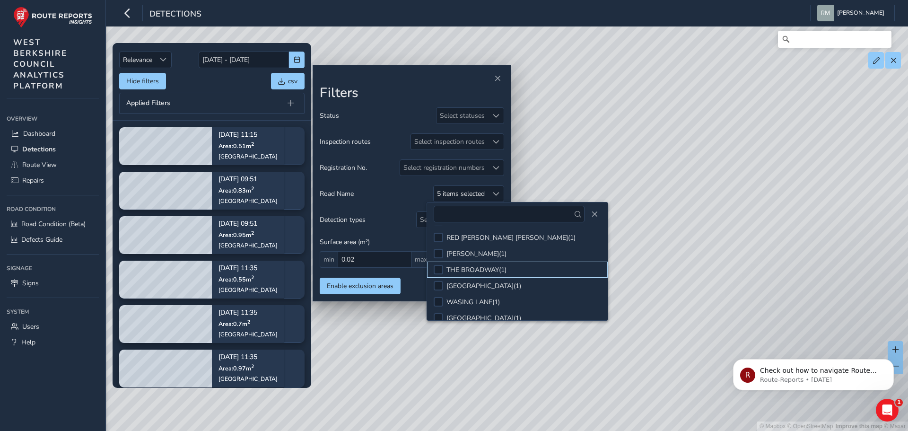
scroll to position [1418, 0]
click at [437, 281] on div at bounding box center [437, 285] width 9 height 9
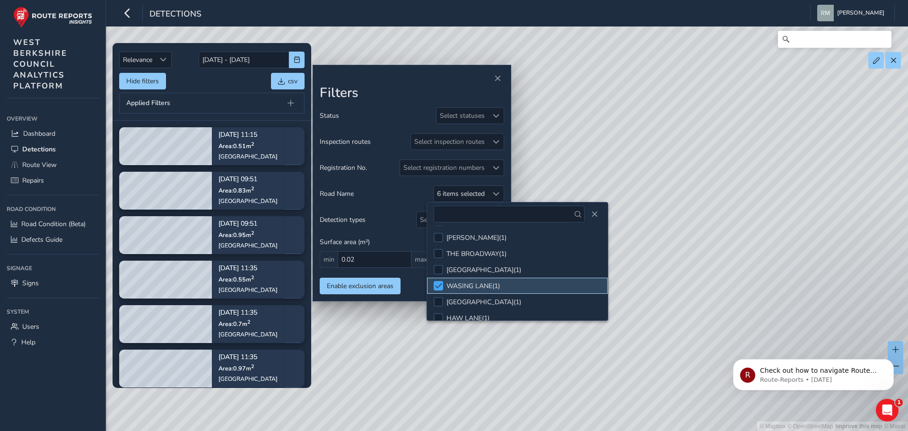
click at [436, 282] on span at bounding box center [438, 285] width 7 height 7
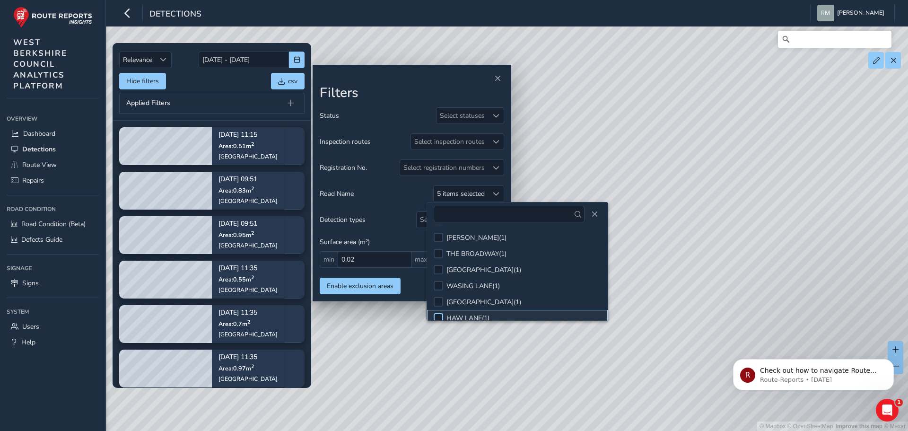
click at [438, 313] on div at bounding box center [437, 317] width 9 height 9
click at [438, 314] on span at bounding box center [438, 317] width 7 height 7
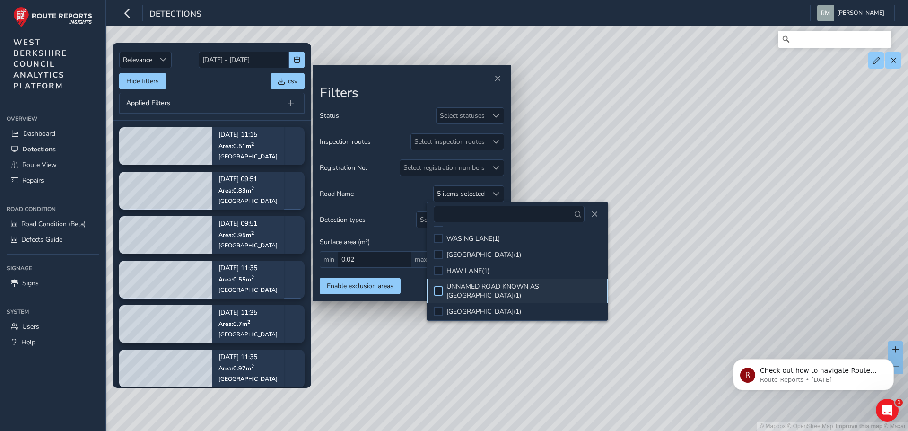
click at [439, 286] on div at bounding box center [437, 290] width 9 height 9
click at [438, 287] on span at bounding box center [438, 290] width 7 height 7
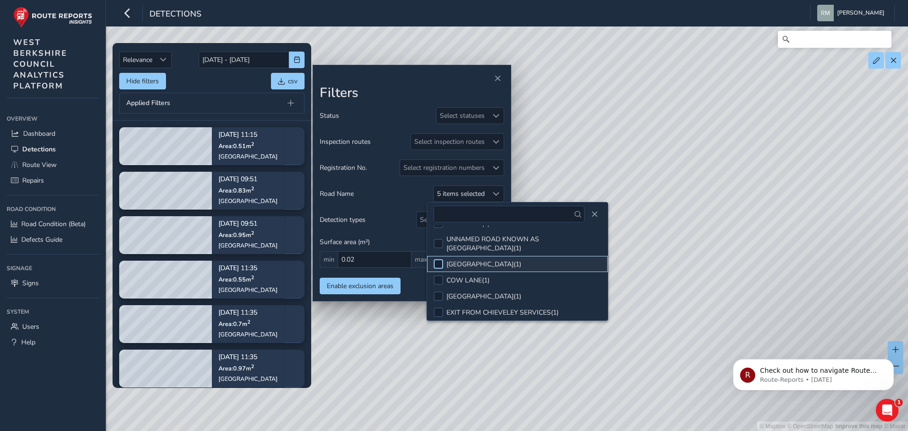
click at [439, 259] on div at bounding box center [437, 263] width 9 height 9
click at [439, 260] on span at bounding box center [438, 263] width 7 height 7
click at [436, 275] on div at bounding box center [437, 279] width 9 height 9
click at [436, 277] on span at bounding box center [438, 280] width 7 height 7
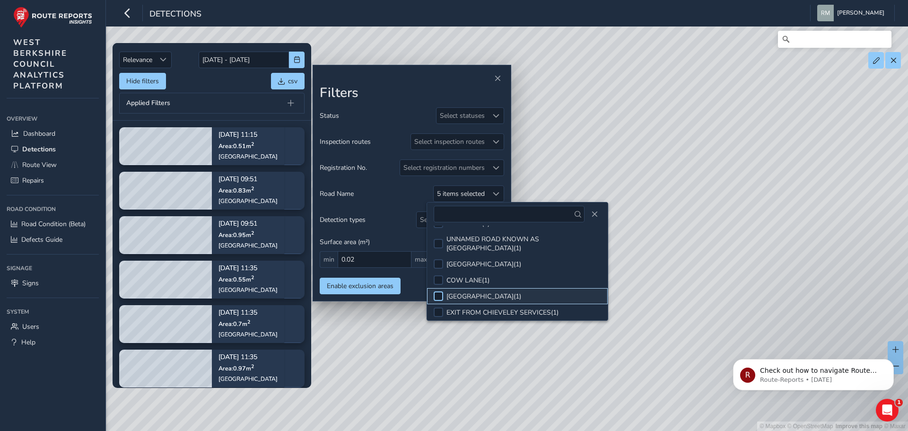
click at [439, 291] on div at bounding box center [437, 295] width 9 height 9
click at [439, 293] on span at bounding box center [438, 296] width 7 height 7
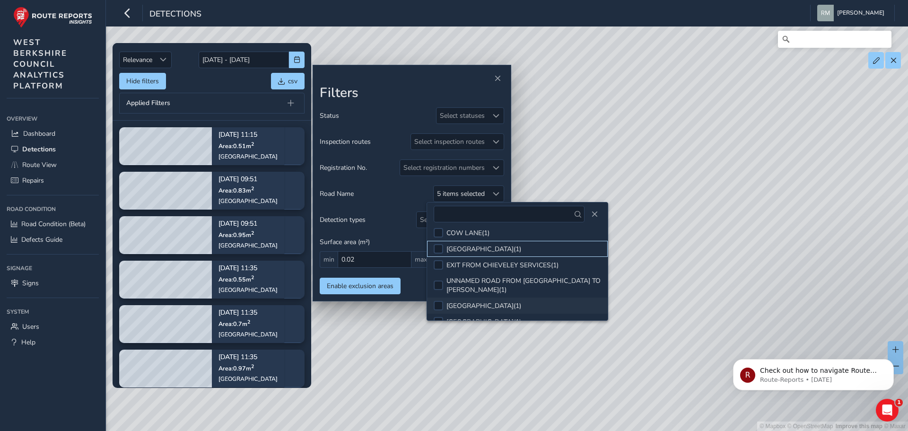
scroll to position [1563, 0]
click at [441, 298] on div at bounding box center [437, 302] width 9 height 9
click at [441, 299] on span at bounding box center [438, 302] width 7 height 7
click at [278, 78] on span "csv" at bounding box center [281, 81] width 7 height 7
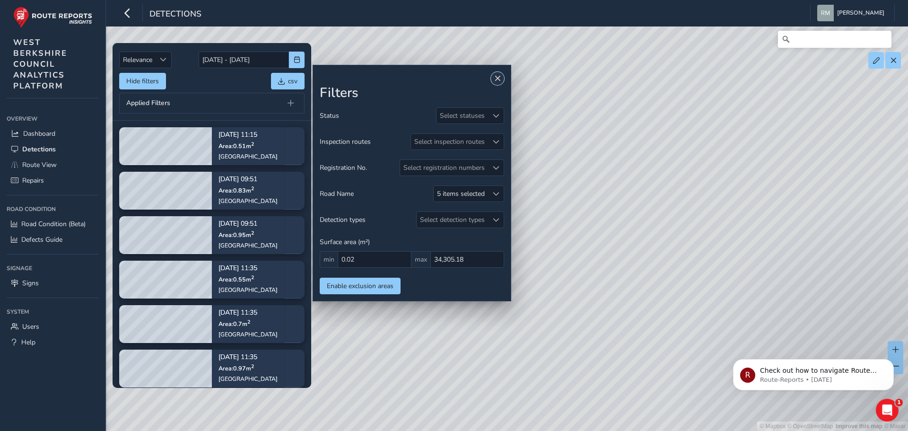
click at [496, 77] on span "Close" at bounding box center [497, 78] width 7 height 7
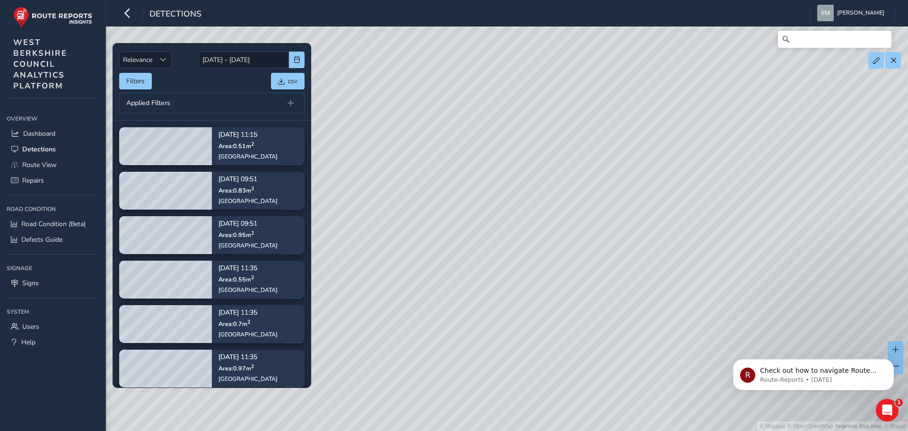
drag, startPoint x: 775, startPoint y: 181, endPoint x: 704, endPoint y: 207, distance: 75.7
click at [704, 207] on div "© Mapbox © OpenStreetMap Improve this map © Maxar" at bounding box center [454, 215] width 908 height 431
drag, startPoint x: 665, startPoint y: 166, endPoint x: 708, endPoint y: 227, distance: 74.5
click at [708, 227] on div "© Mapbox © OpenStreetMap Improve this map © Maxar" at bounding box center [454, 215] width 908 height 431
drag, startPoint x: 732, startPoint y: 200, endPoint x: 732, endPoint y: 190, distance: 9.9
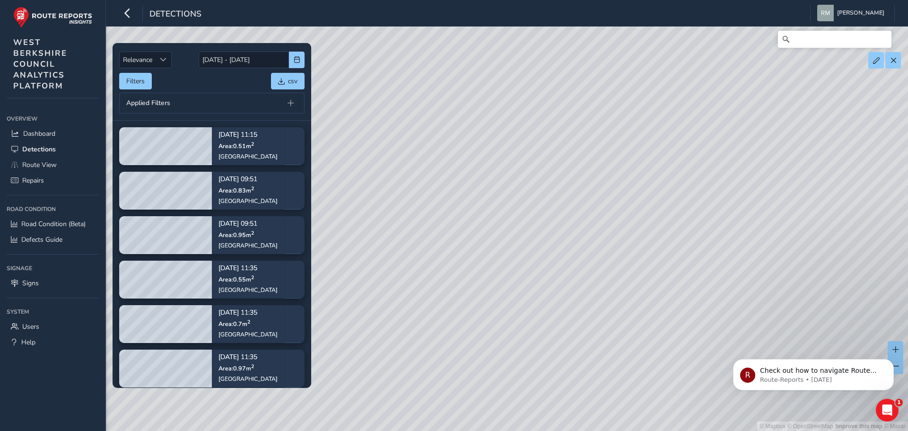
click at [732, 190] on div "© Mapbox © OpenStreetMap Improve this map © Maxar" at bounding box center [454, 215] width 908 height 431
click at [569, 80] on div "© Mapbox © OpenStreetMap Improve this map © Maxar" at bounding box center [454, 215] width 908 height 431
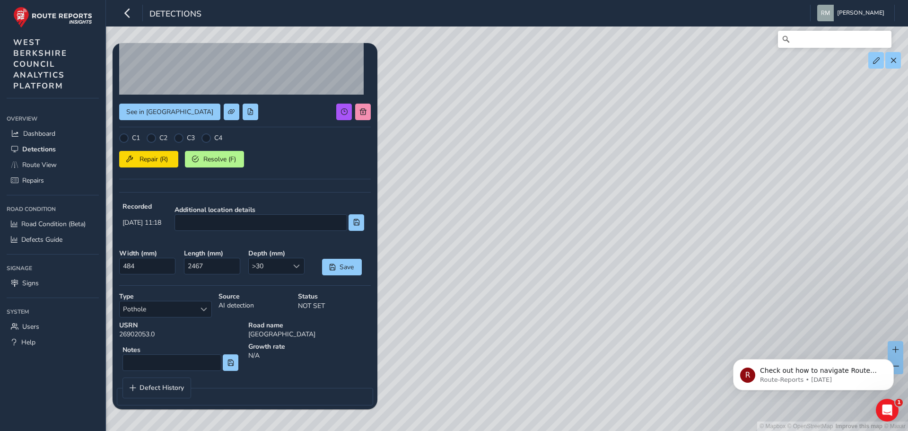
scroll to position [135, 0]
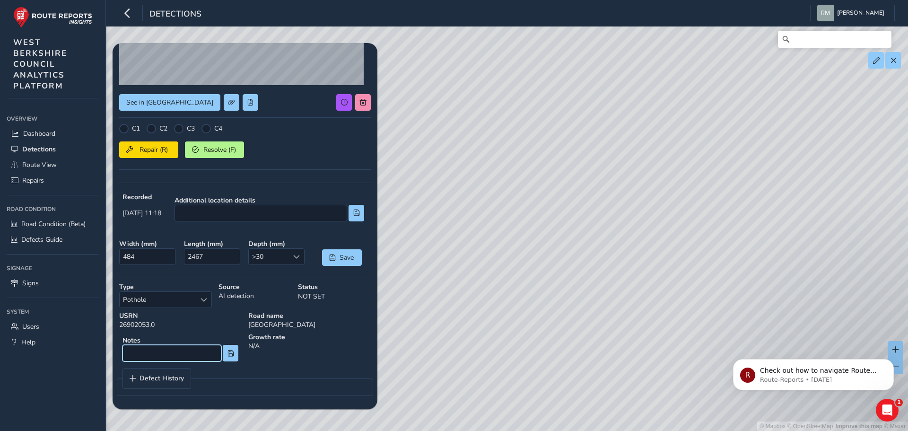
click at [187, 352] on input at bounding box center [171, 353] width 99 height 17
click at [326, 351] on div "Growth rate N/A" at bounding box center [309, 348] width 129 height 39
